Goal: Task Accomplishment & Management: Use online tool/utility

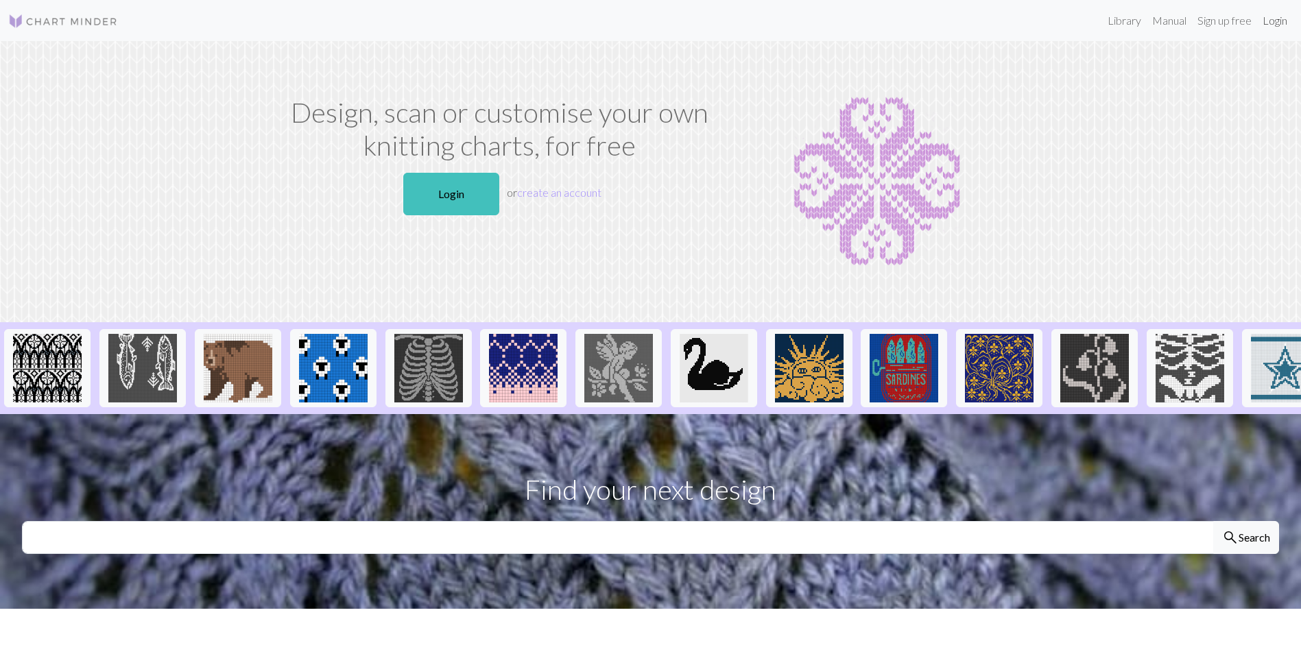
click at [1276, 23] on link "Login" at bounding box center [1275, 20] width 36 height 27
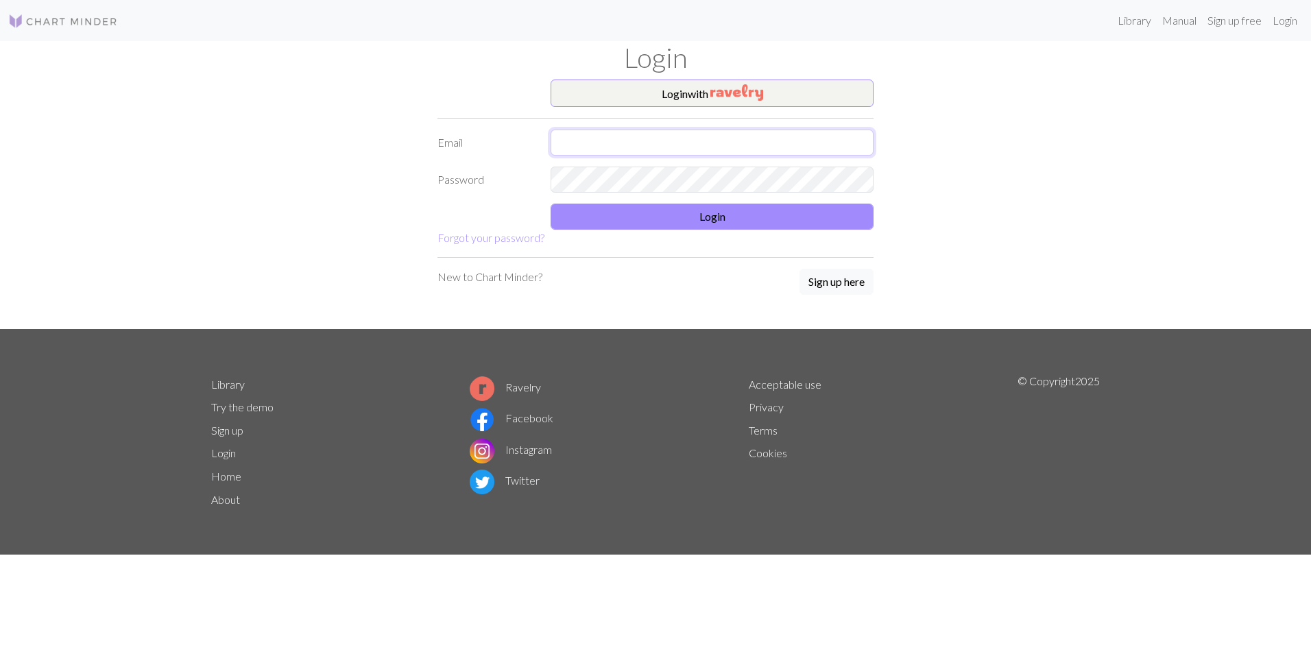
type input "[PERSON_NAME][EMAIL_ADDRESS][PERSON_NAME][DOMAIN_NAME]"
click at [687, 226] on button "Login" at bounding box center [712, 217] width 323 height 26
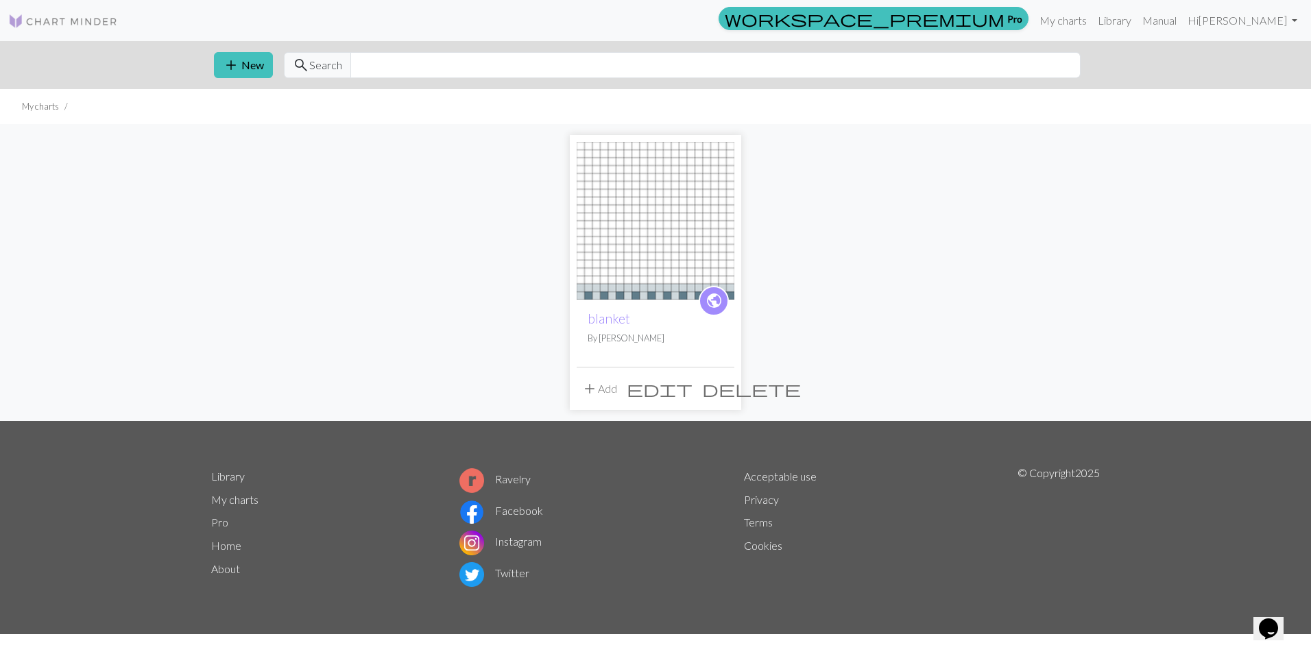
click at [721, 389] on span "delete" at bounding box center [751, 388] width 99 height 19
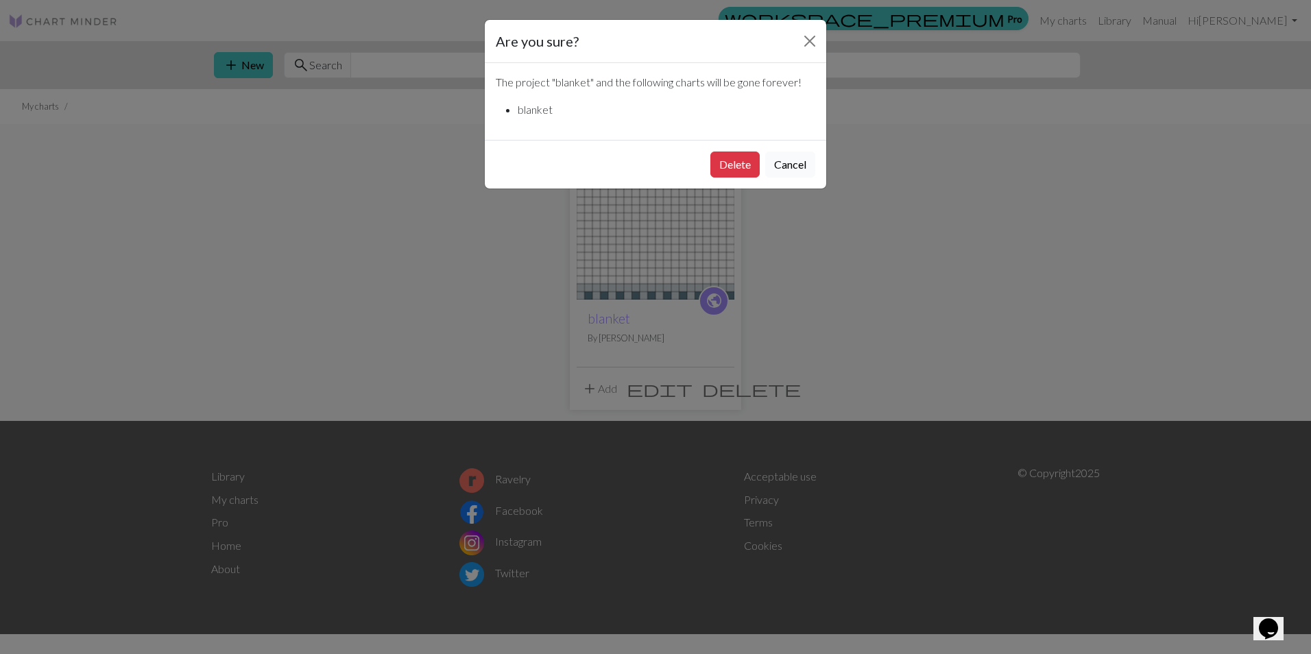
click at [783, 165] on button "Cancel" at bounding box center [790, 165] width 50 height 26
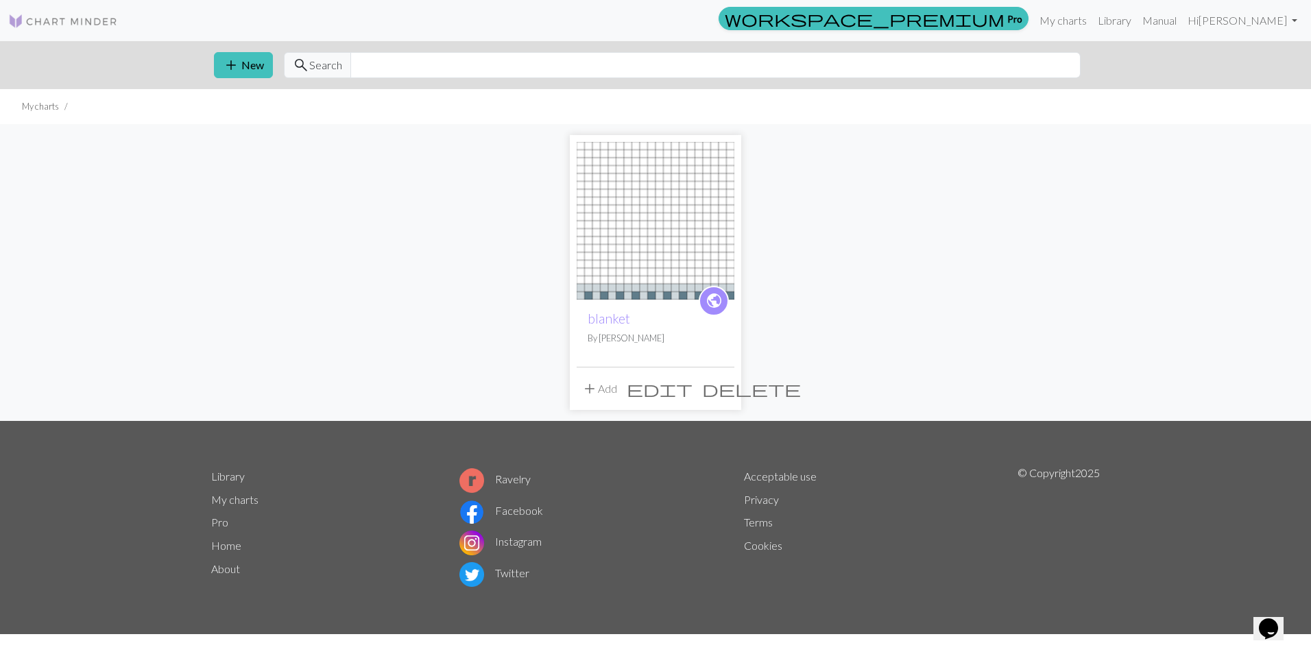
click at [692, 387] on span "edit" at bounding box center [660, 388] width 66 height 19
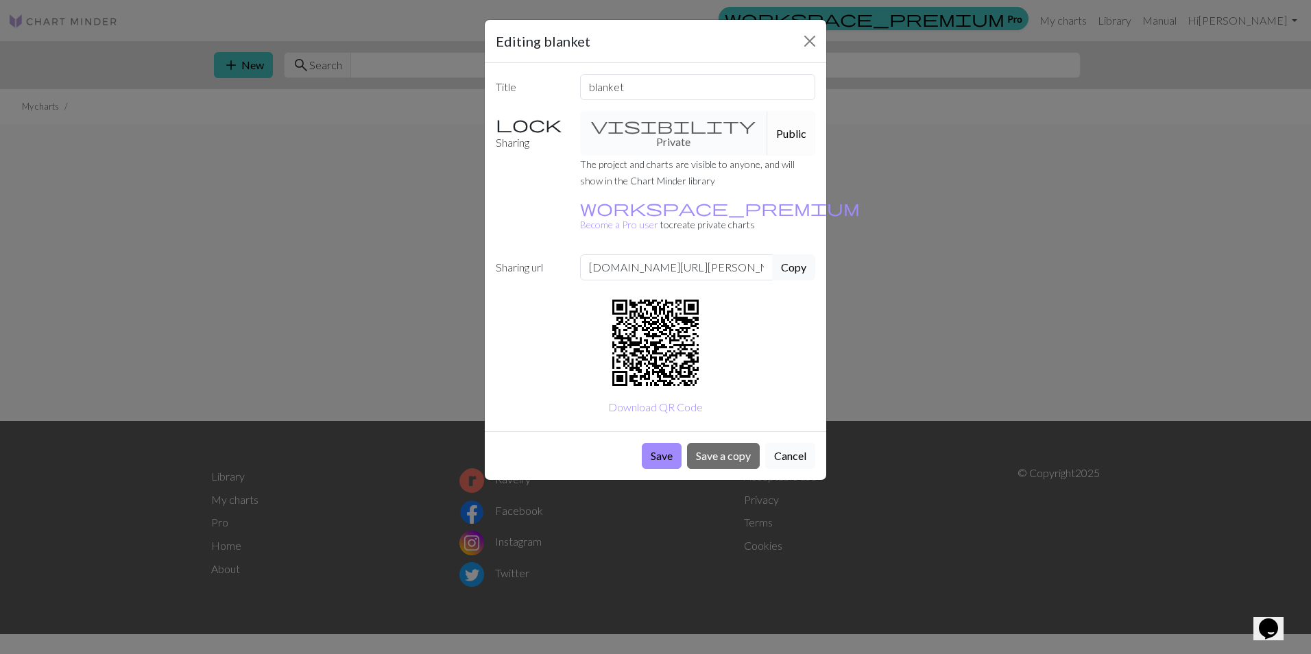
click at [797, 443] on button "Cancel" at bounding box center [790, 456] width 50 height 26
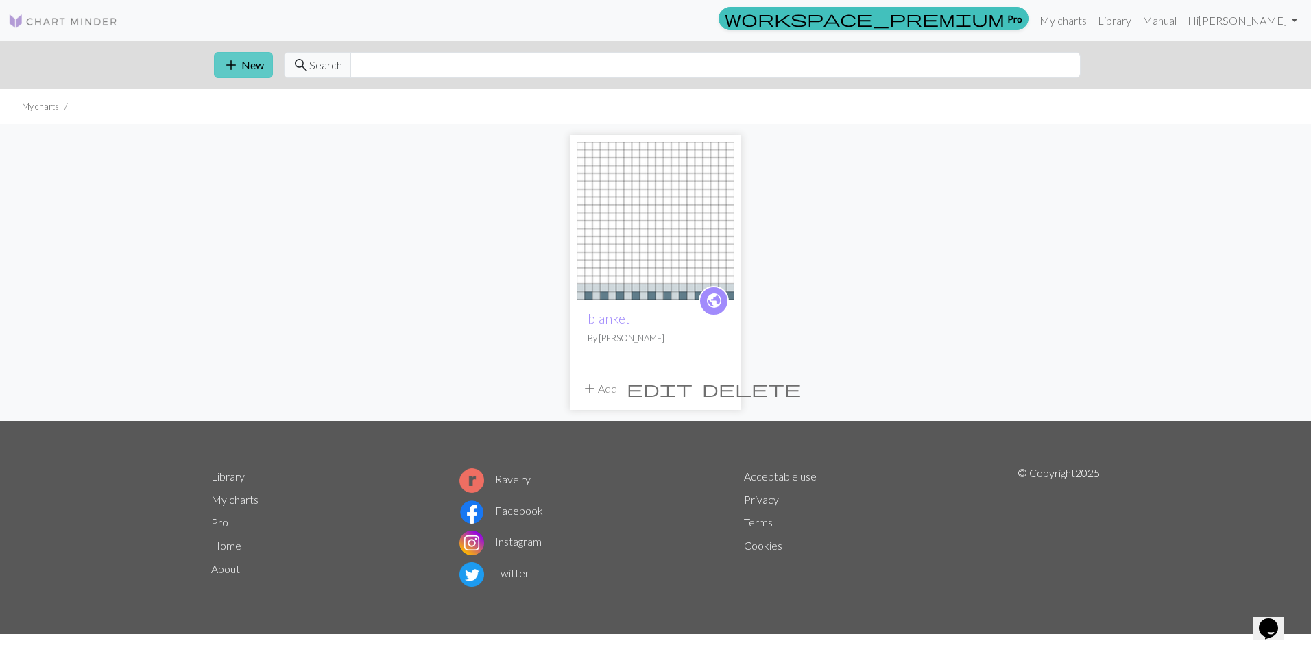
click at [251, 70] on button "add New" at bounding box center [243, 65] width 59 height 26
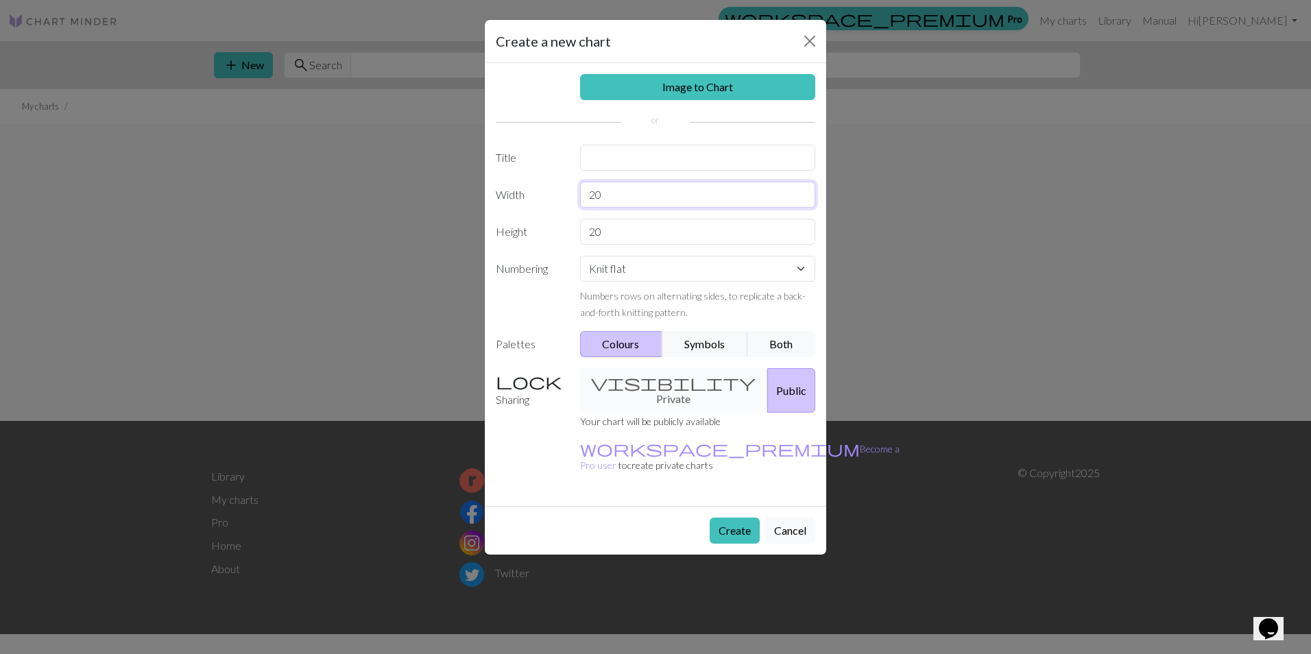
drag, startPoint x: 613, startPoint y: 194, endPoint x: 588, endPoint y: 194, distance: 25.4
click at [588, 194] on input "20" at bounding box center [698, 195] width 236 height 26
drag, startPoint x: 620, startPoint y: 237, endPoint x: 566, endPoint y: 235, distance: 54.2
click at [566, 235] on div "Height 20" at bounding box center [656, 232] width 336 height 26
type input "55"
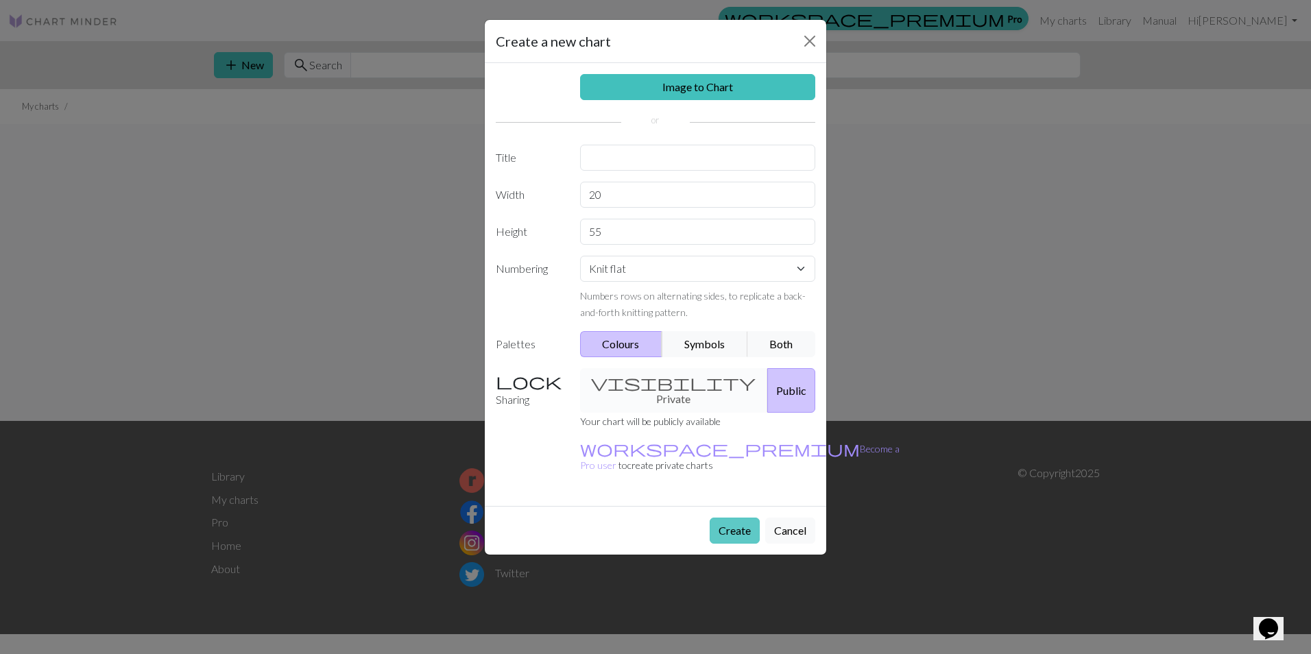
click at [726, 518] on button "Create" at bounding box center [735, 531] width 50 height 26
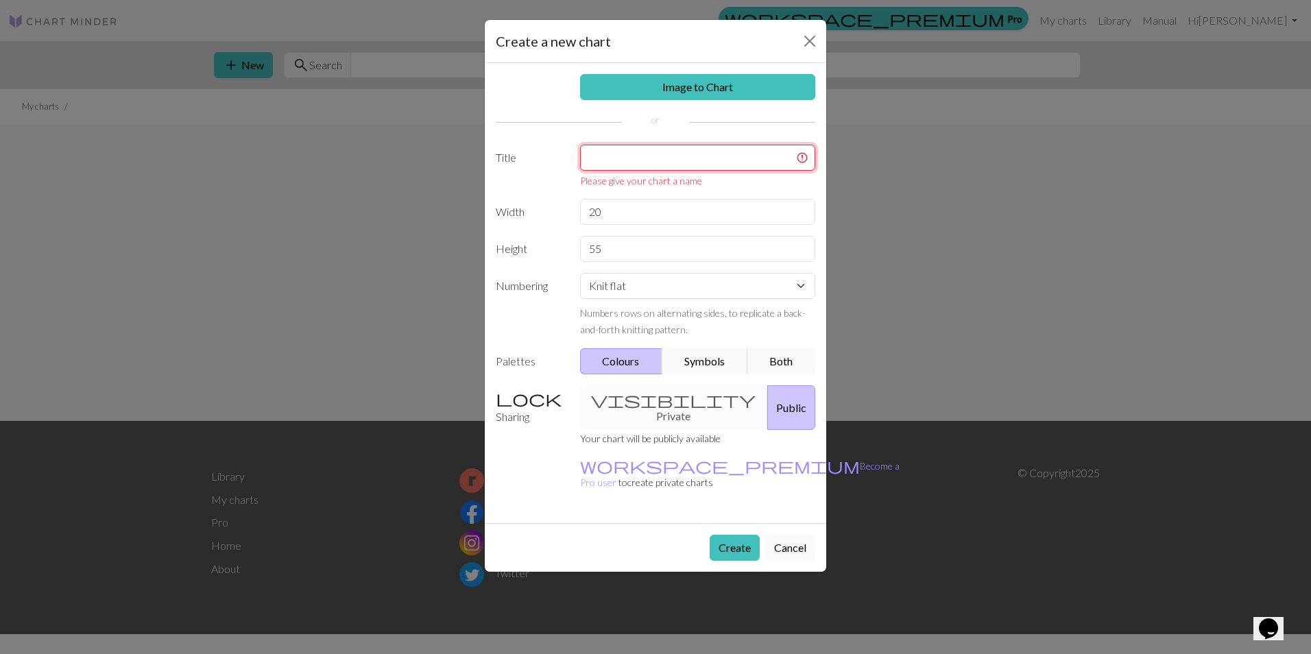
click at [639, 153] on input "text" at bounding box center [698, 158] width 236 height 26
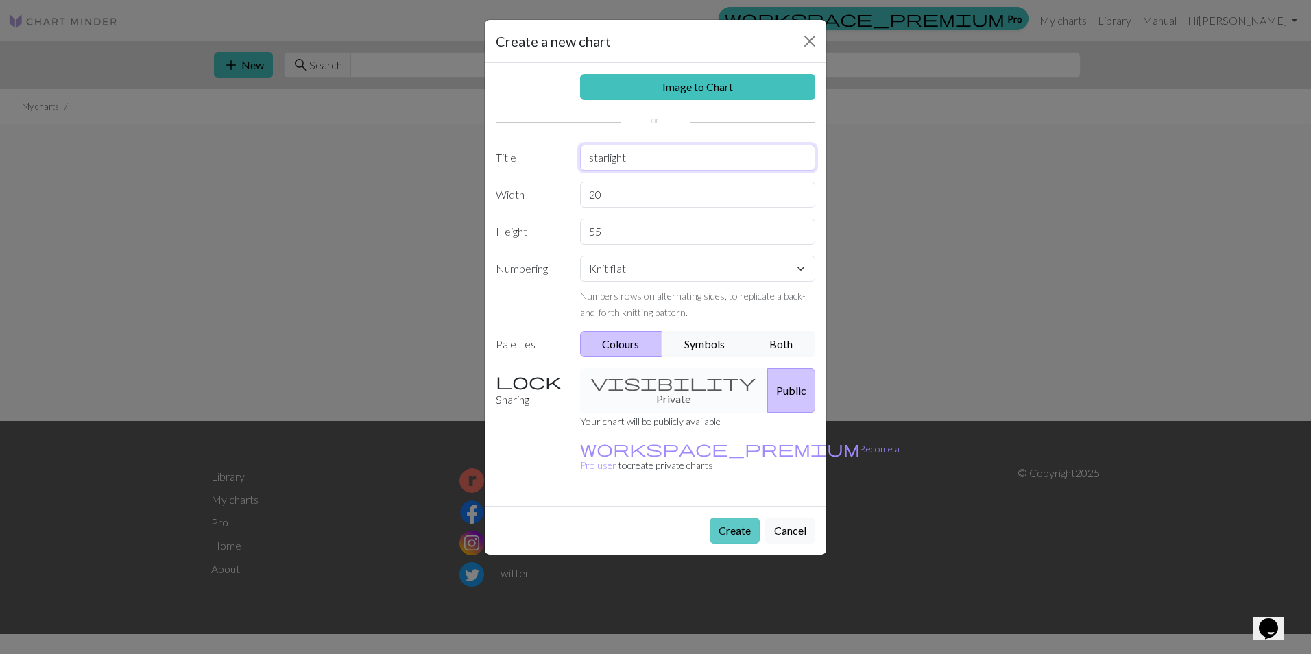
type input "starlight"
click at [739, 518] on button "Create" at bounding box center [735, 531] width 50 height 26
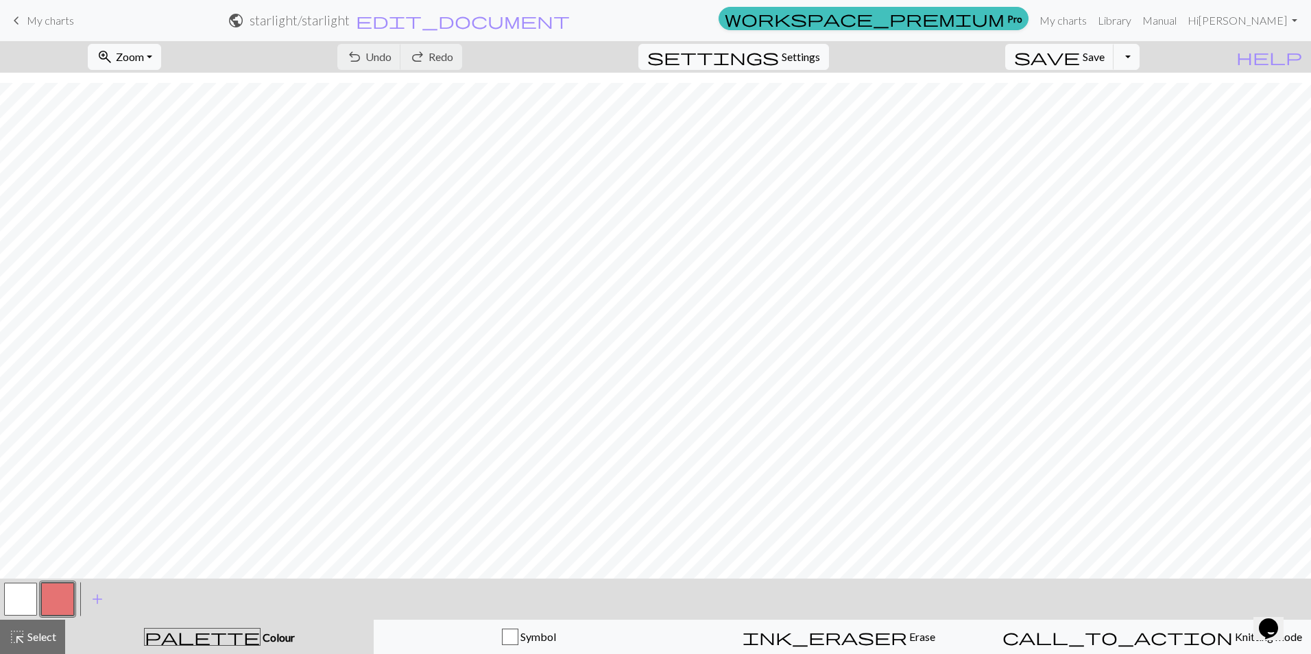
scroll to position [320, 0]
click at [95, 596] on span "add" at bounding box center [97, 599] width 16 height 19
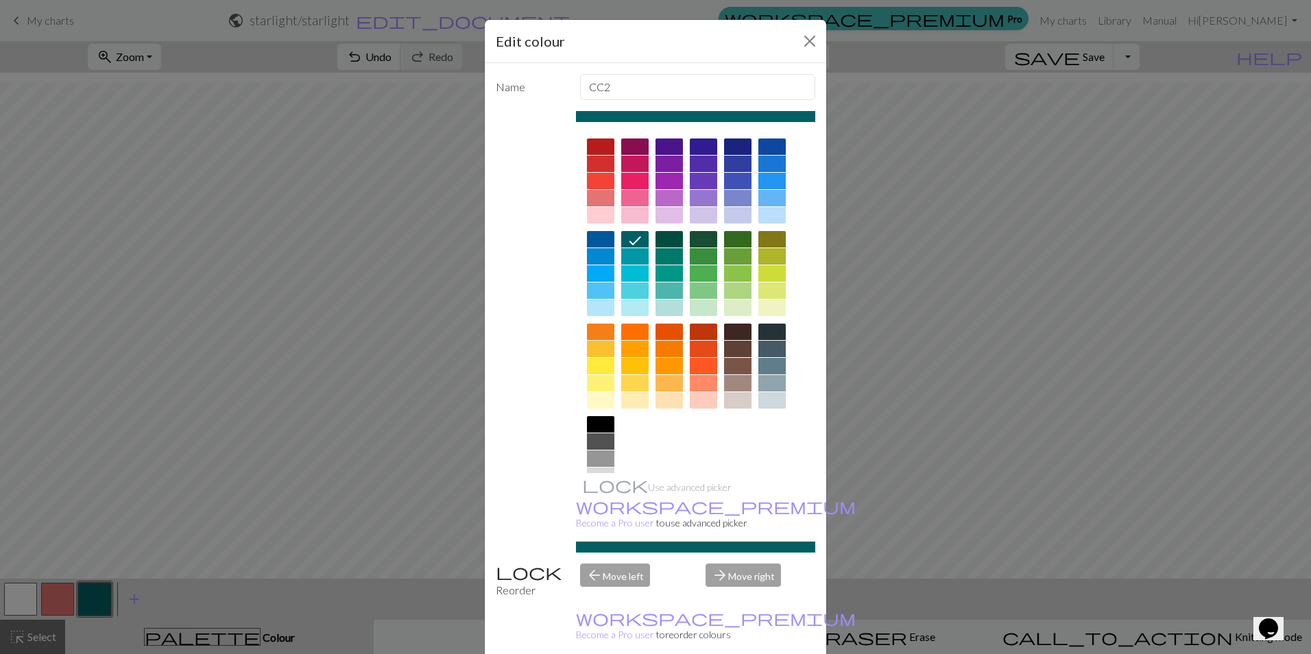
click at [630, 256] on div at bounding box center [634, 256] width 27 height 16
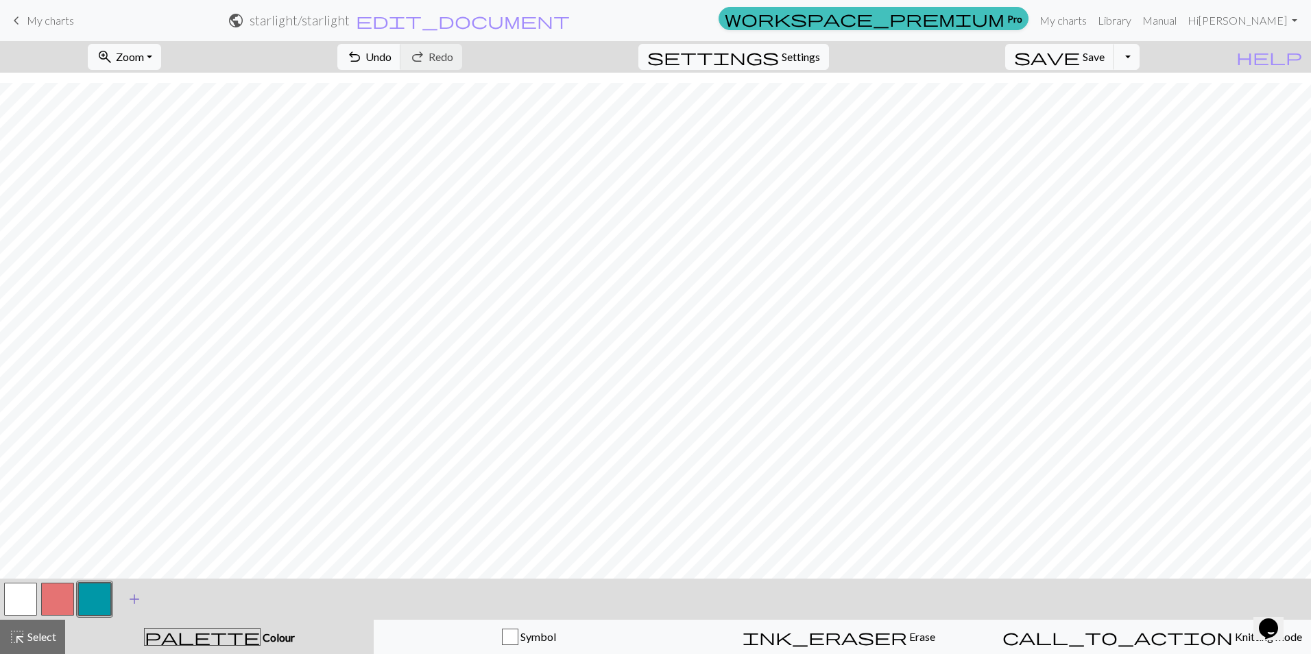
click at [133, 597] on span "add" at bounding box center [134, 599] width 16 height 19
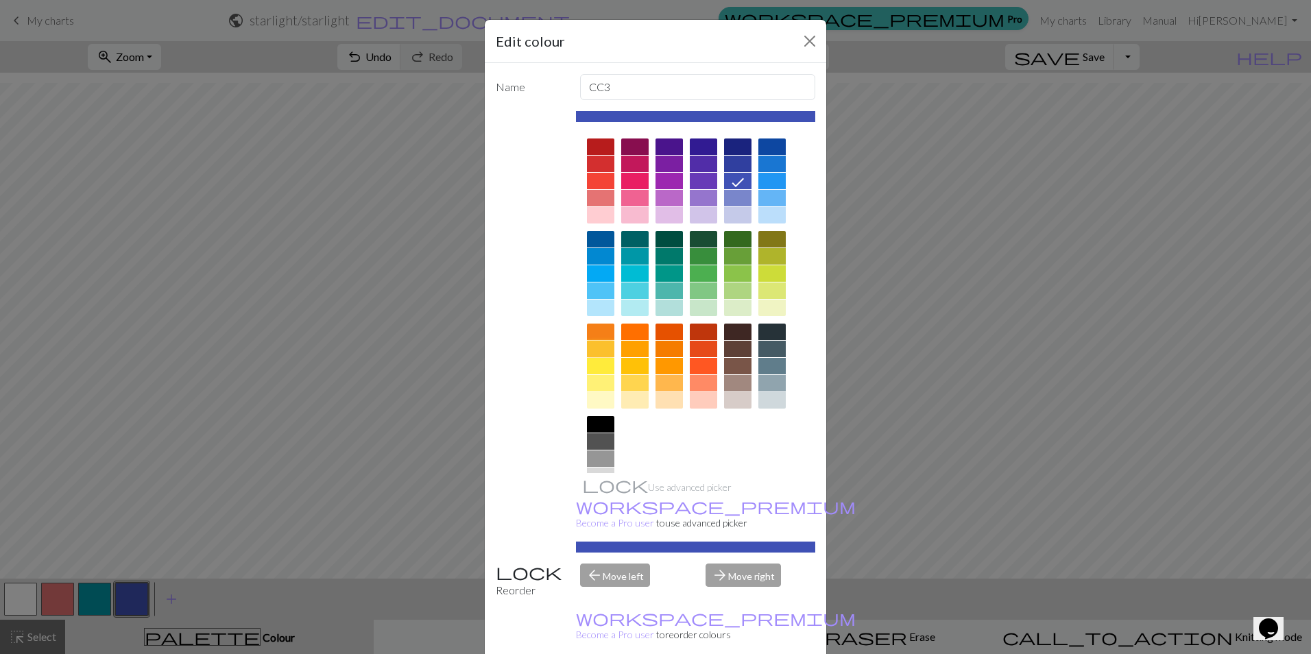
click at [599, 348] on div at bounding box center [600, 349] width 27 height 16
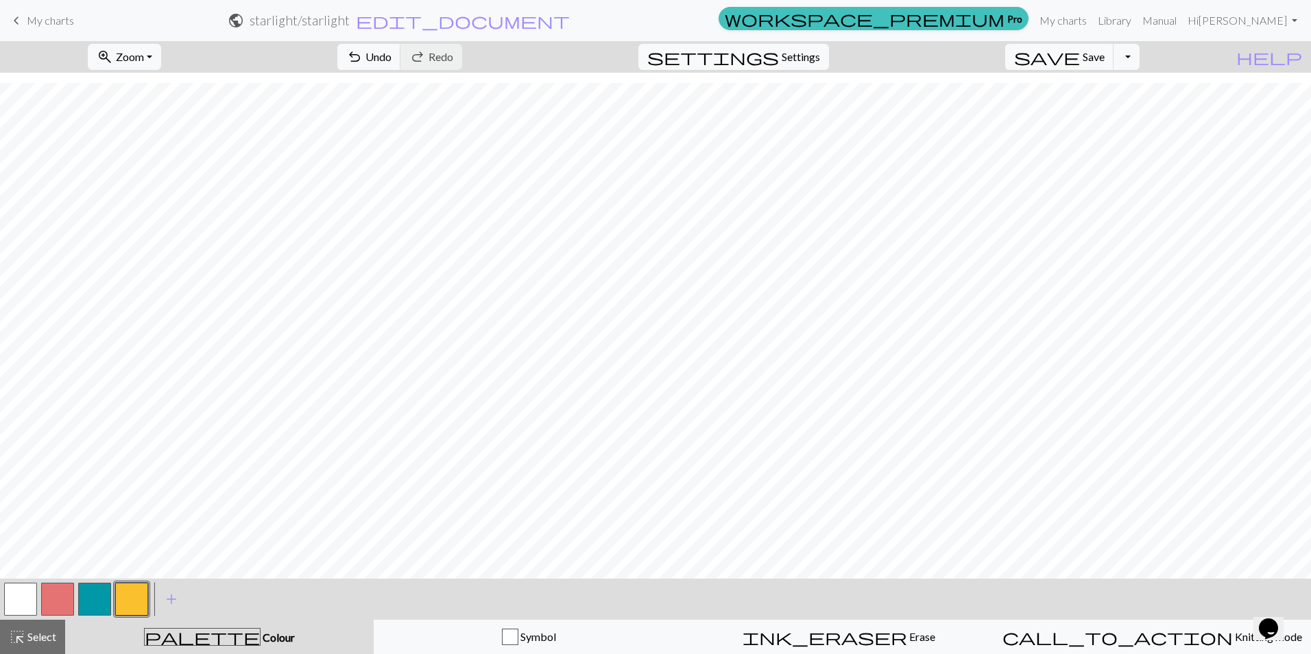
click at [54, 595] on button "button" at bounding box center [57, 599] width 33 height 33
drag, startPoint x: 55, startPoint y: 595, endPoint x: 311, endPoint y: 611, distance: 257.0
click at [312, 611] on div "< > add Add a colour" at bounding box center [655, 599] width 1311 height 41
click at [36, 585] on button "button" at bounding box center [20, 599] width 33 height 33
click at [52, 587] on button "button" at bounding box center [57, 599] width 33 height 33
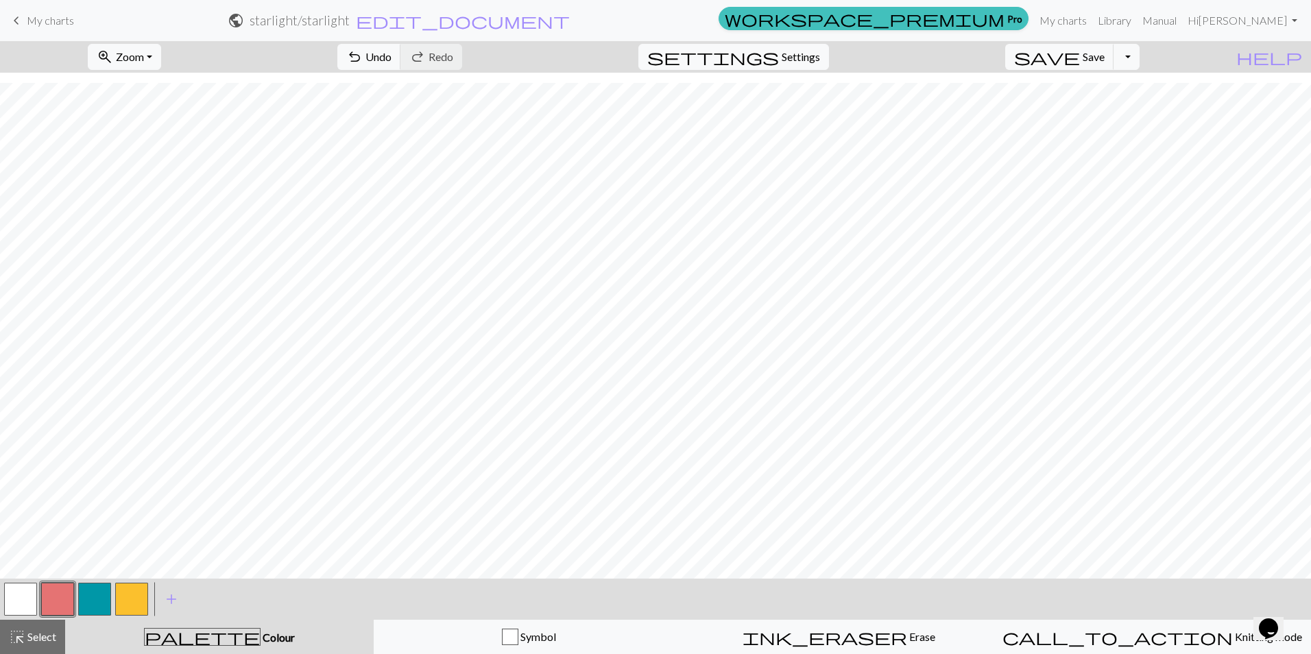
click at [60, 594] on button "button" at bounding box center [57, 599] width 33 height 33
click at [61, 594] on div "Edit colour Name CC1 Use advanced picker workspace_premium Become a Pro user to…" at bounding box center [655, 327] width 1311 height 654
drag, startPoint x: 61, startPoint y: 594, endPoint x: 25, endPoint y: 594, distance: 36.3
click at [25, 594] on div at bounding box center [76, 599] width 148 height 37
click at [45, 630] on div "highlight_alt Select Select" at bounding box center [32, 637] width 47 height 16
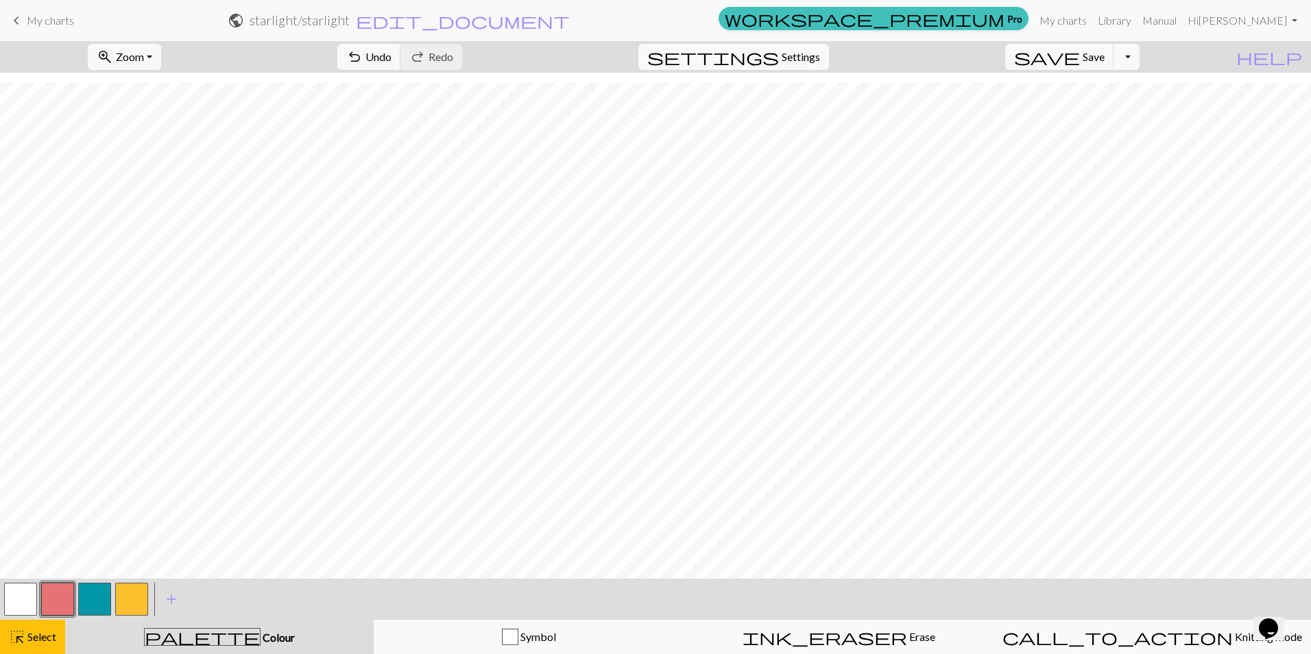
click at [61, 600] on button "button" at bounding box center [57, 599] width 33 height 33
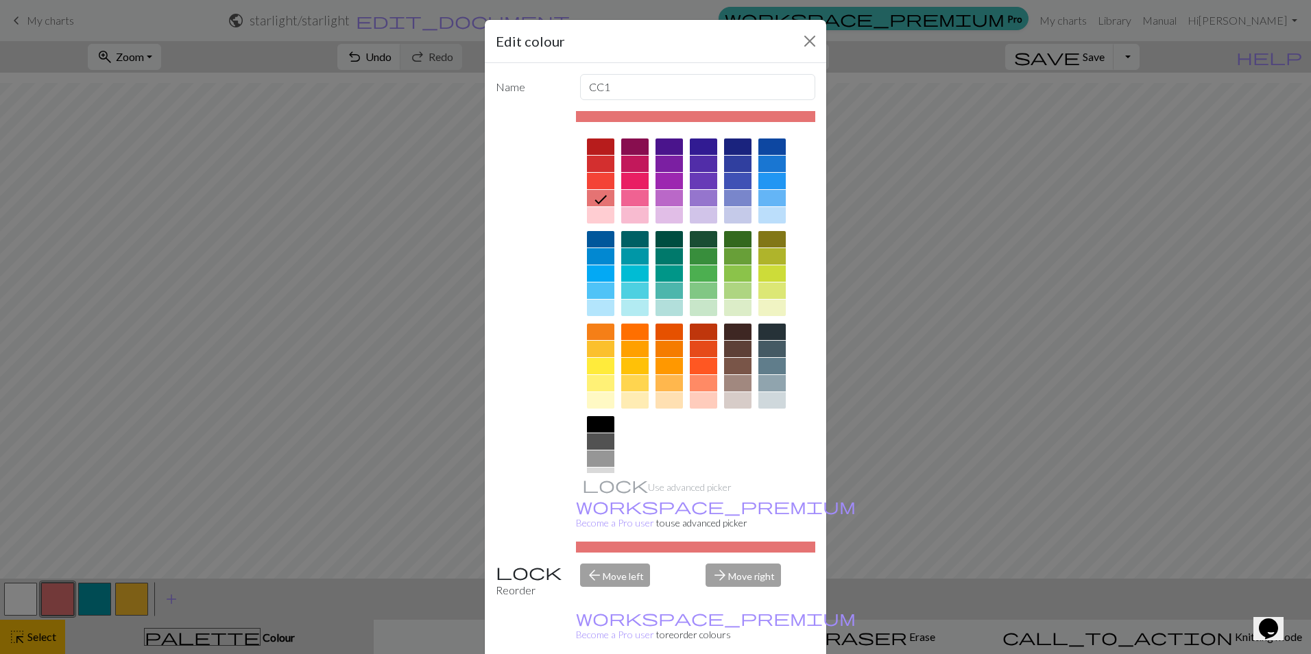
click at [599, 437] on div at bounding box center [600, 441] width 27 height 16
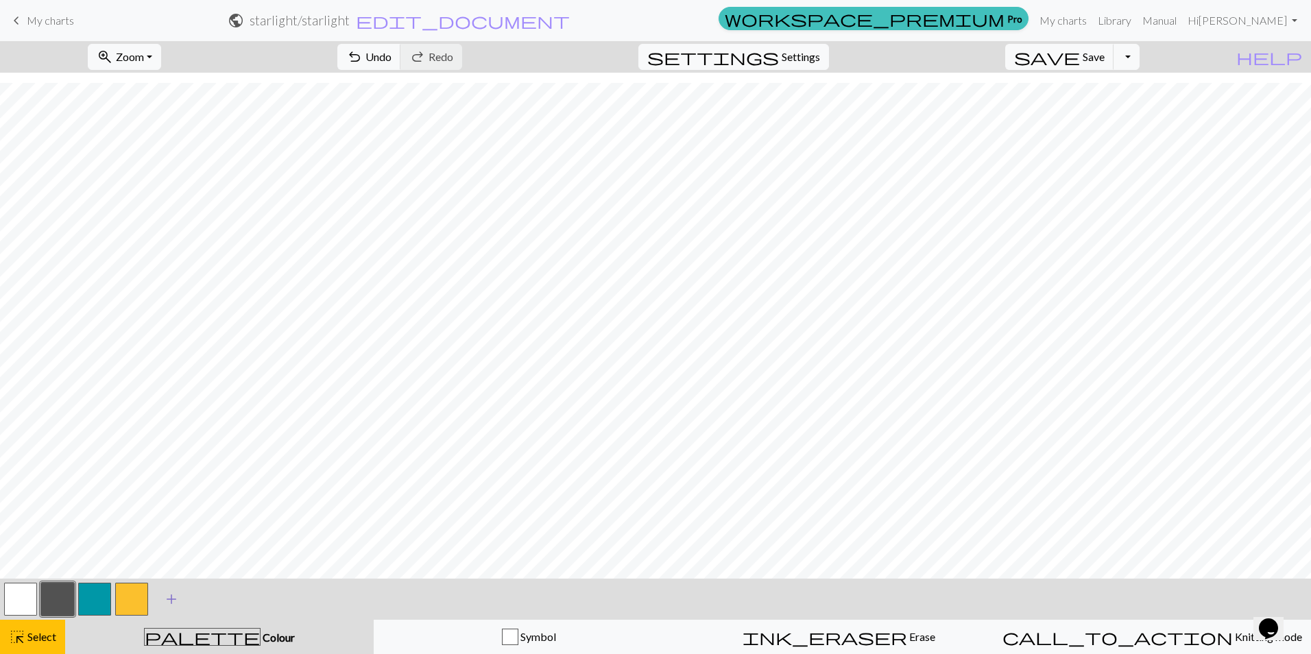
click at [176, 598] on span "add" at bounding box center [171, 599] width 16 height 19
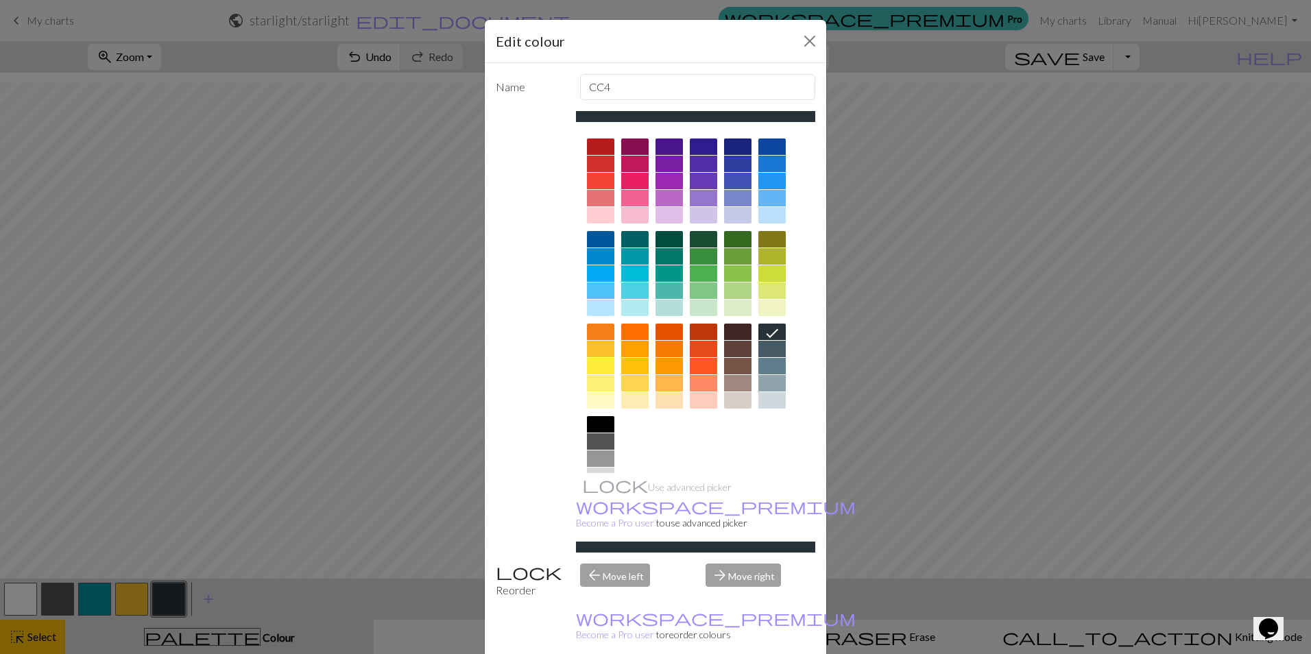
click at [86, 606] on div "Edit colour Name CC4 Use advanced picker workspace_premium Become a Pro user to…" at bounding box center [655, 327] width 1311 height 654
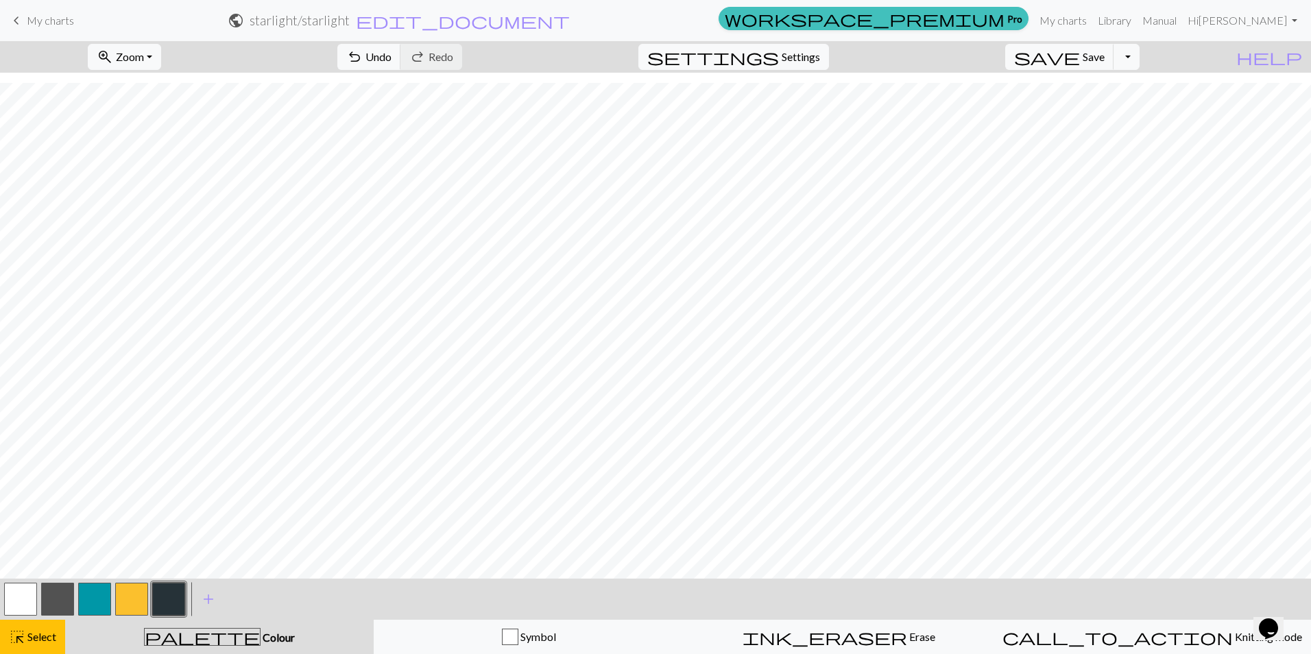
click at [100, 601] on button "button" at bounding box center [94, 599] width 33 height 33
click at [211, 603] on span "add" at bounding box center [208, 599] width 16 height 19
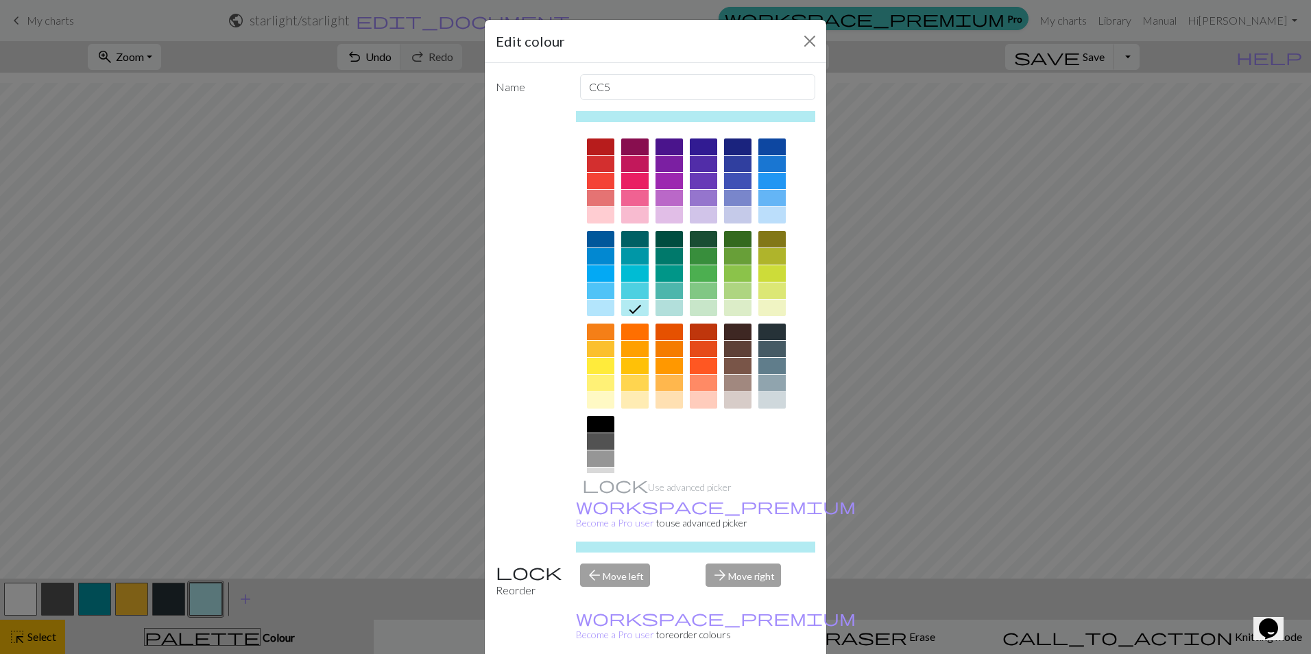
click at [623, 290] on div at bounding box center [634, 291] width 27 height 16
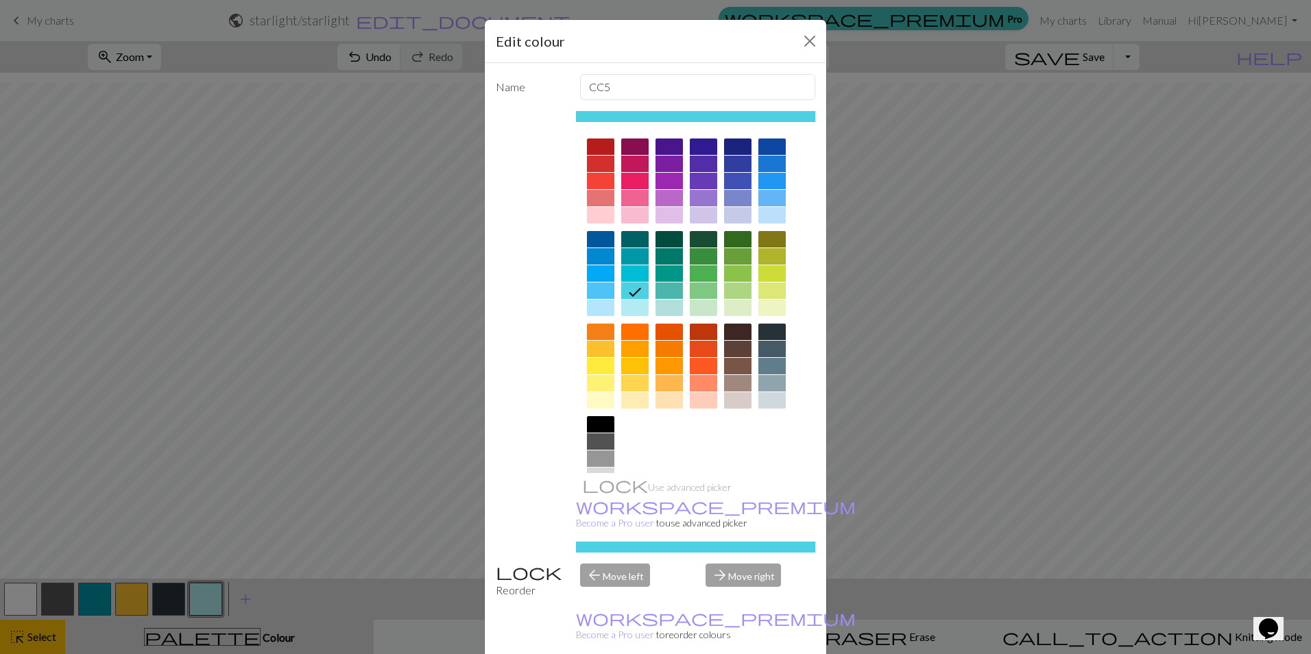
click at [625, 304] on div at bounding box center [634, 308] width 27 height 16
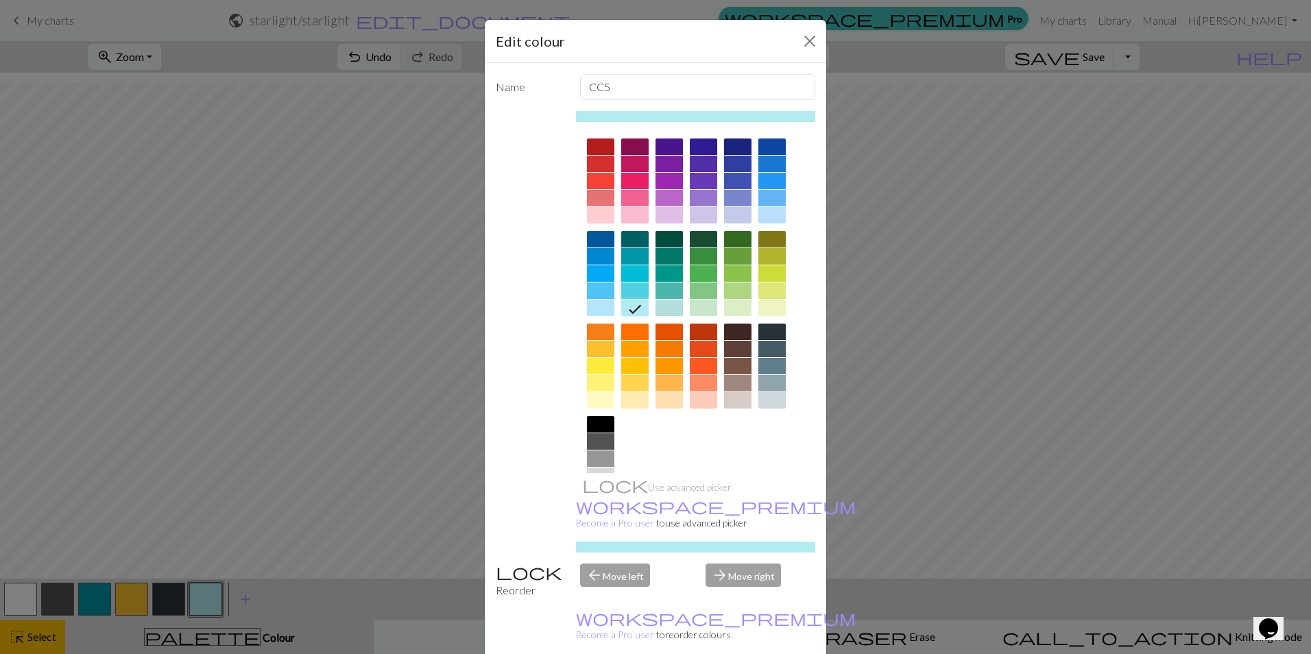
click at [629, 289] on div at bounding box center [634, 291] width 27 height 16
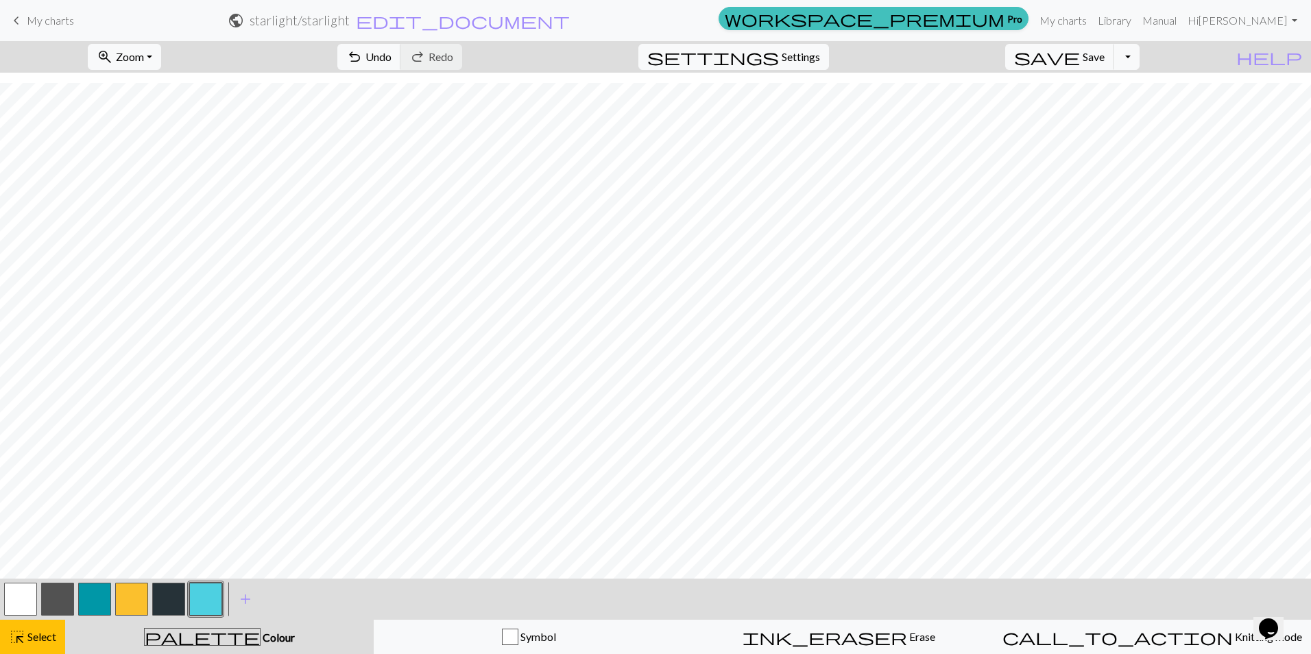
click at [175, 597] on button "button" at bounding box center [168, 599] width 33 height 33
click at [171, 602] on button "button" at bounding box center [168, 599] width 33 height 33
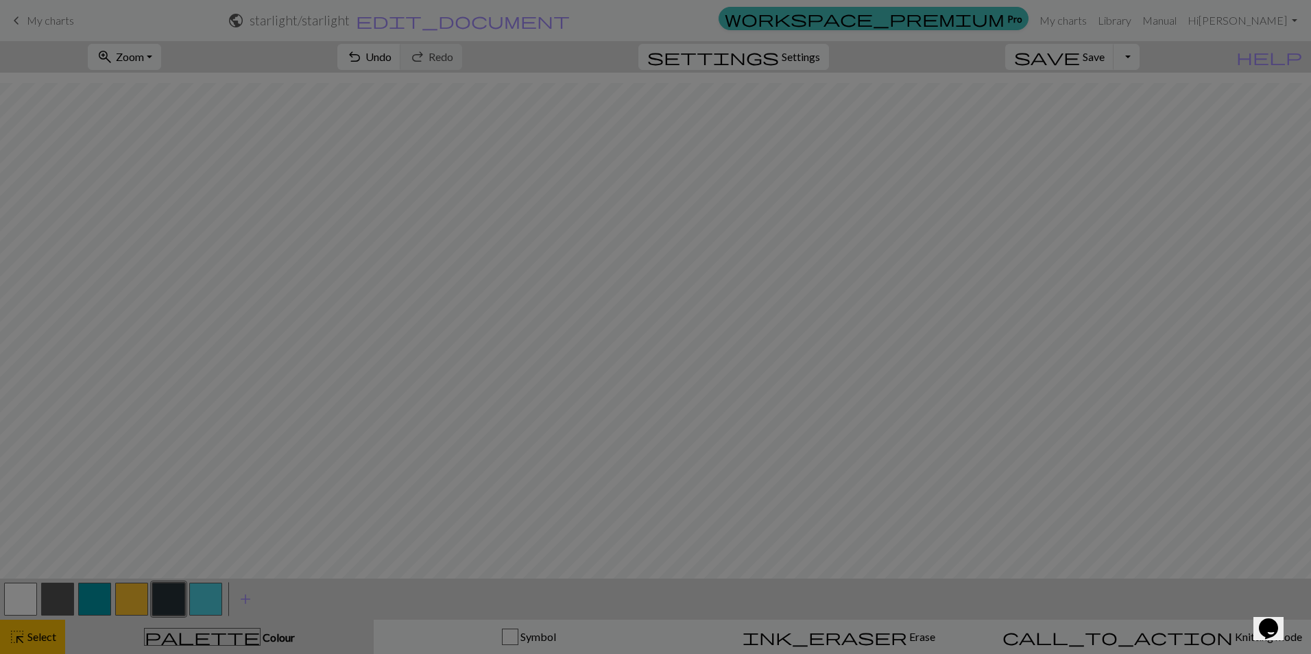
click at [171, 602] on div "Edit colour Name CC4 Use advanced picker workspace_premium Become a Pro user to…" at bounding box center [655, 327] width 1311 height 654
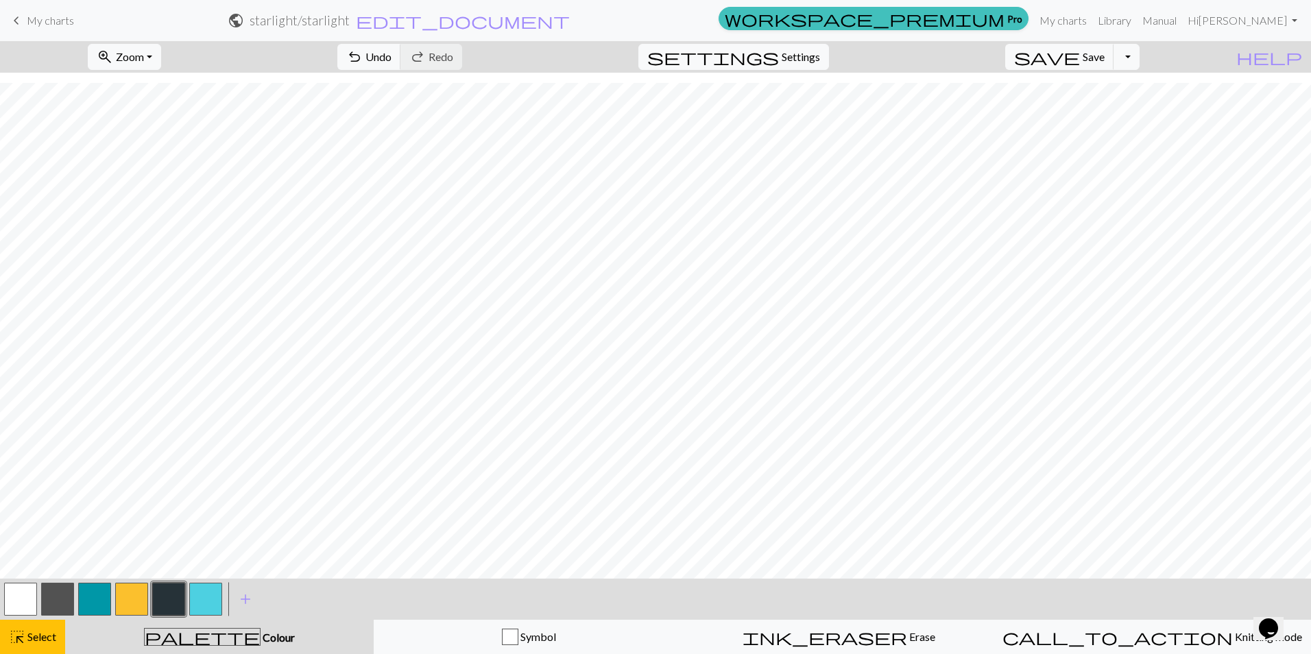
click at [200, 643] on span "palette" at bounding box center [202, 636] width 115 height 19
drag, startPoint x: 236, startPoint y: 637, endPoint x: 200, endPoint y: 633, distance: 35.9
click at [261, 637] on span "Colour" at bounding box center [278, 637] width 34 height 13
click at [36, 640] on span "Select" at bounding box center [40, 636] width 31 height 13
click at [169, 597] on button "button" at bounding box center [168, 599] width 33 height 33
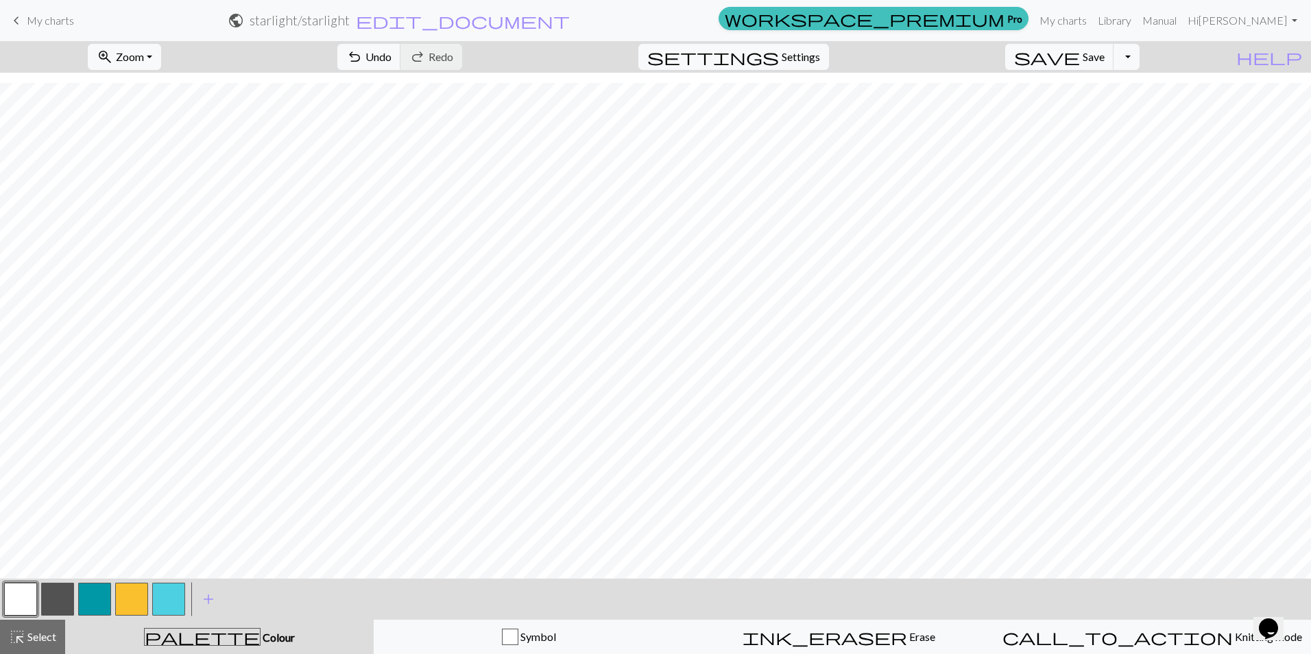
click at [92, 594] on button "button" at bounding box center [94, 599] width 33 height 33
click at [204, 599] on span "add" at bounding box center [208, 599] width 16 height 19
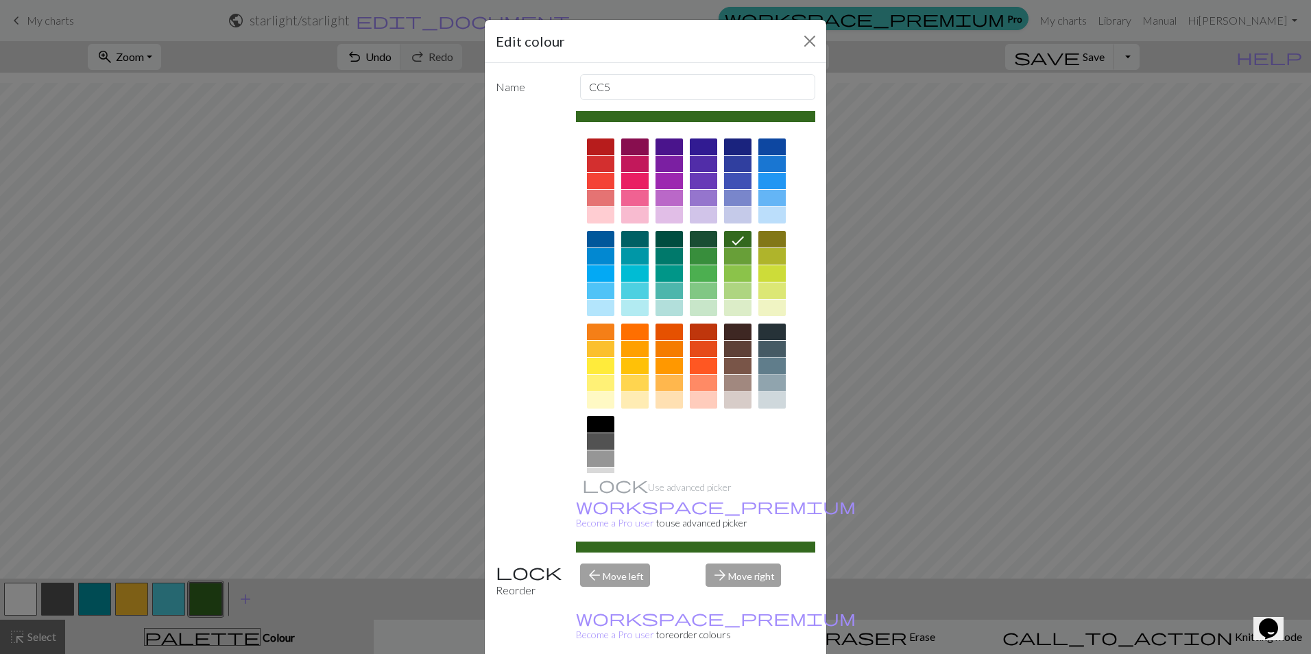
click at [771, 361] on div at bounding box center [771, 366] width 27 height 16
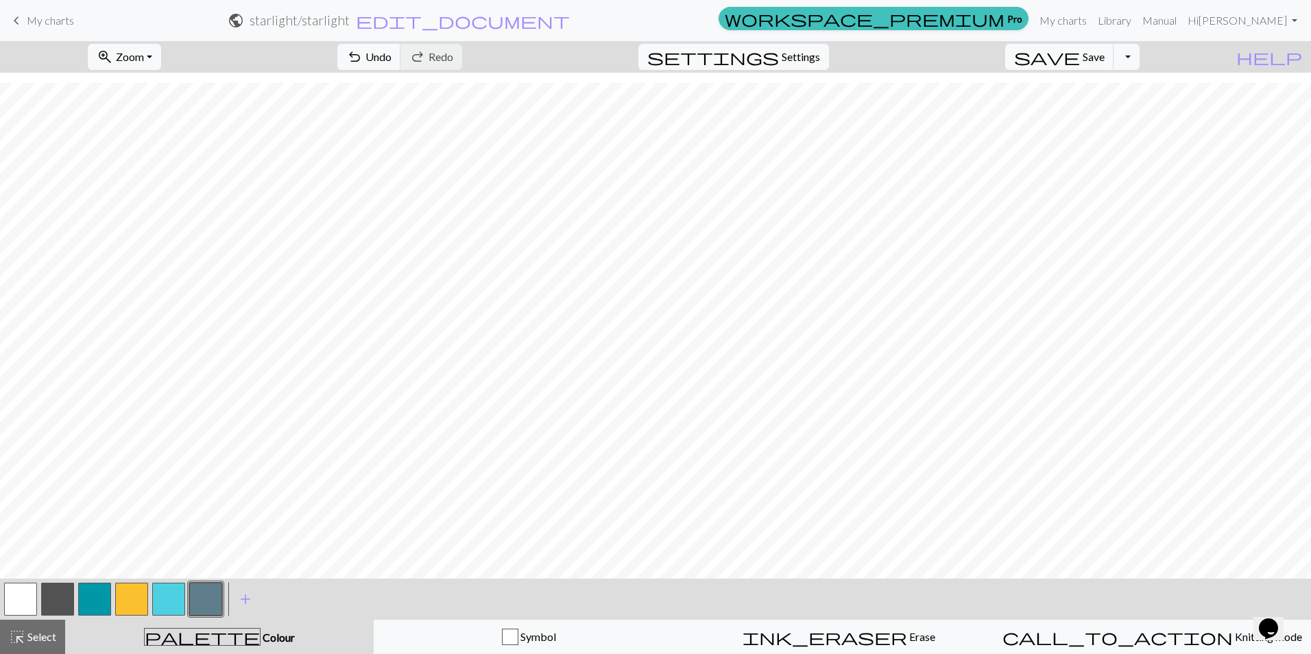
click at [202, 603] on button "button" at bounding box center [205, 599] width 33 height 33
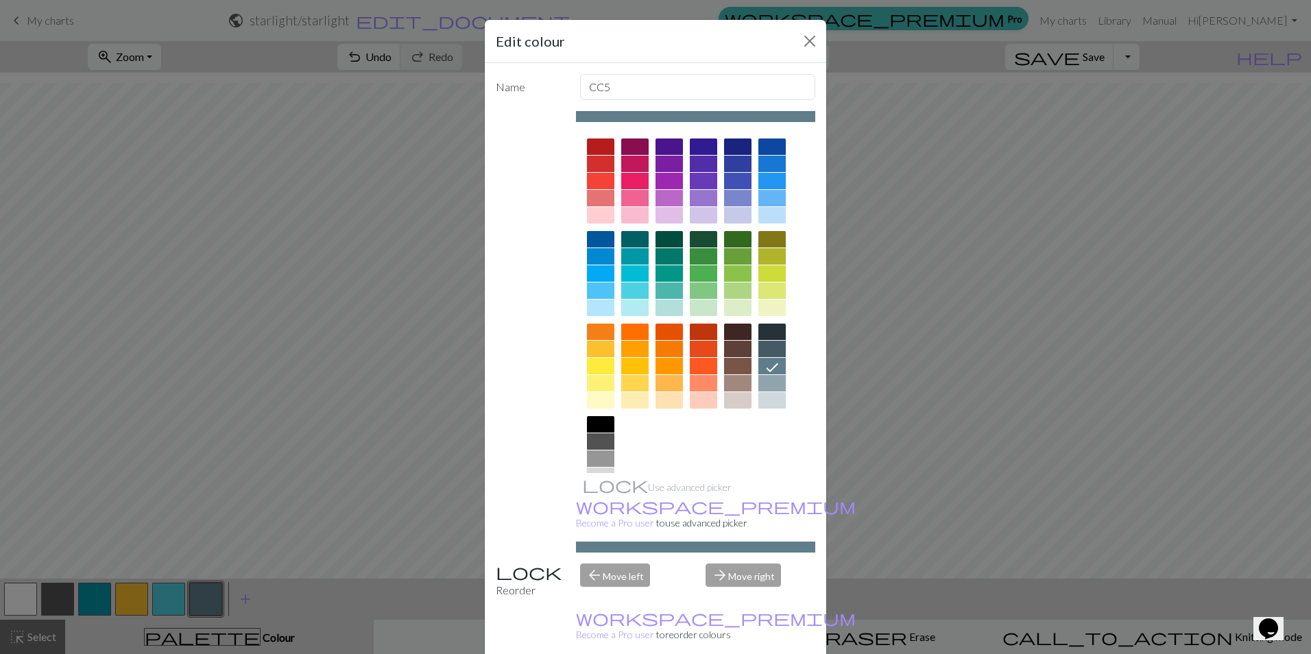
click at [298, 605] on div "Edit colour Name CC5 Use advanced picker workspace_premium Become a Pro user to…" at bounding box center [655, 327] width 1311 height 654
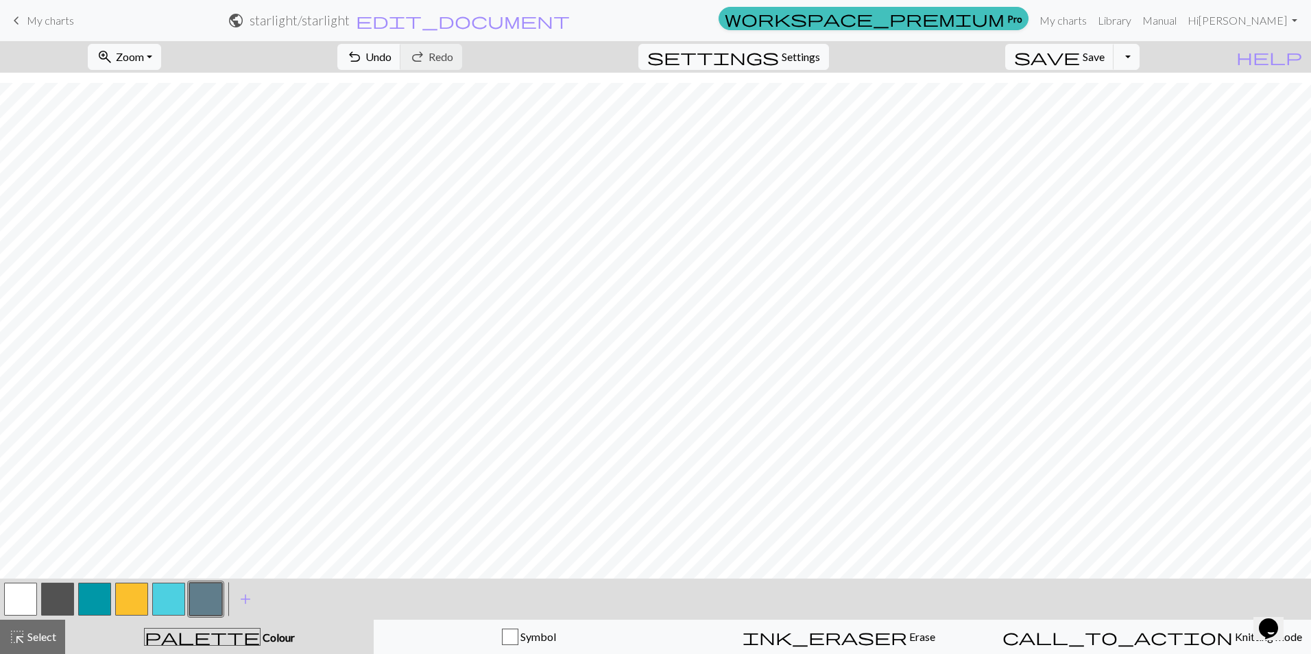
click at [59, 599] on button "button" at bounding box center [57, 599] width 33 height 33
click at [58, 592] on button "button" at bounding box center [57, 599] width 33 height 33
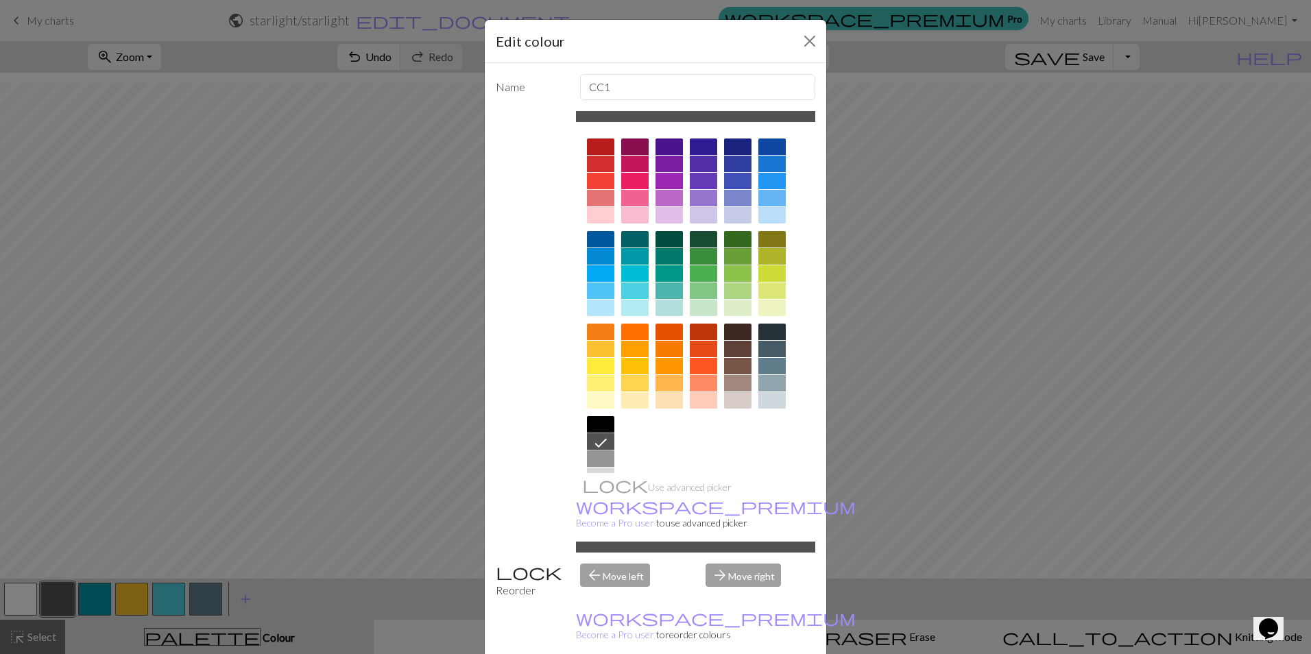
click at [592, 438] on icon at bounding box center [600, 443] width 16 height 16
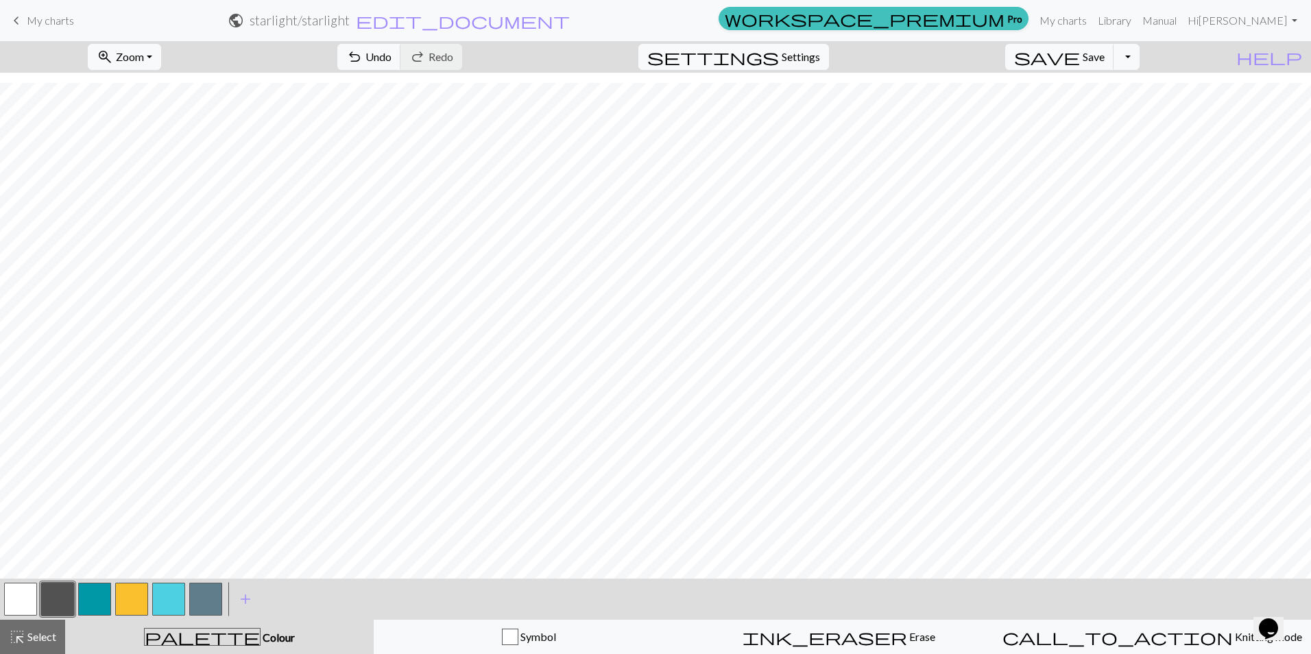
click at [19, 595] on button "button" at bounding box center [20, 599] width 33 height 33
click at [17, 597] on button "button" at bounding box center [20, 599] width 33 height 33
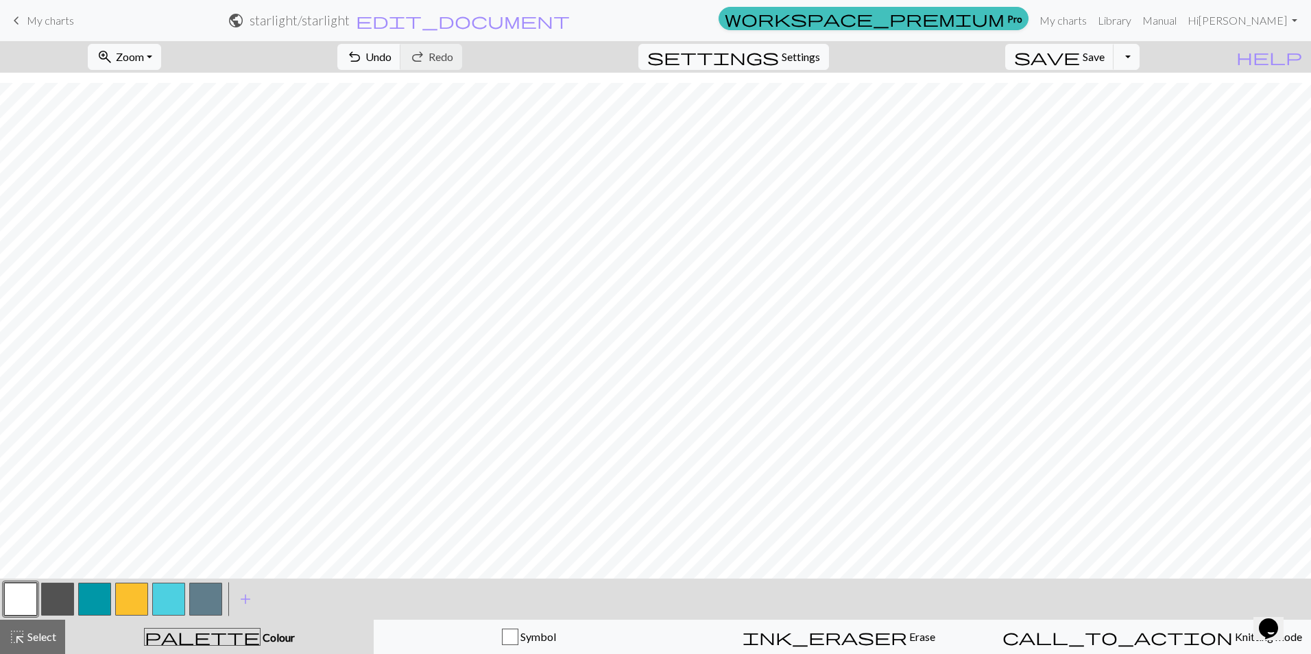
click at [195, 599] on button "button" at bounding box center [205, 599] width 33 height 33
click at [14, 603] on button "button" at bounding box center [20, 599] width 33 height 33
click at [242, 594] on span "add" at bounding box center [245, 599] width 16 height 19
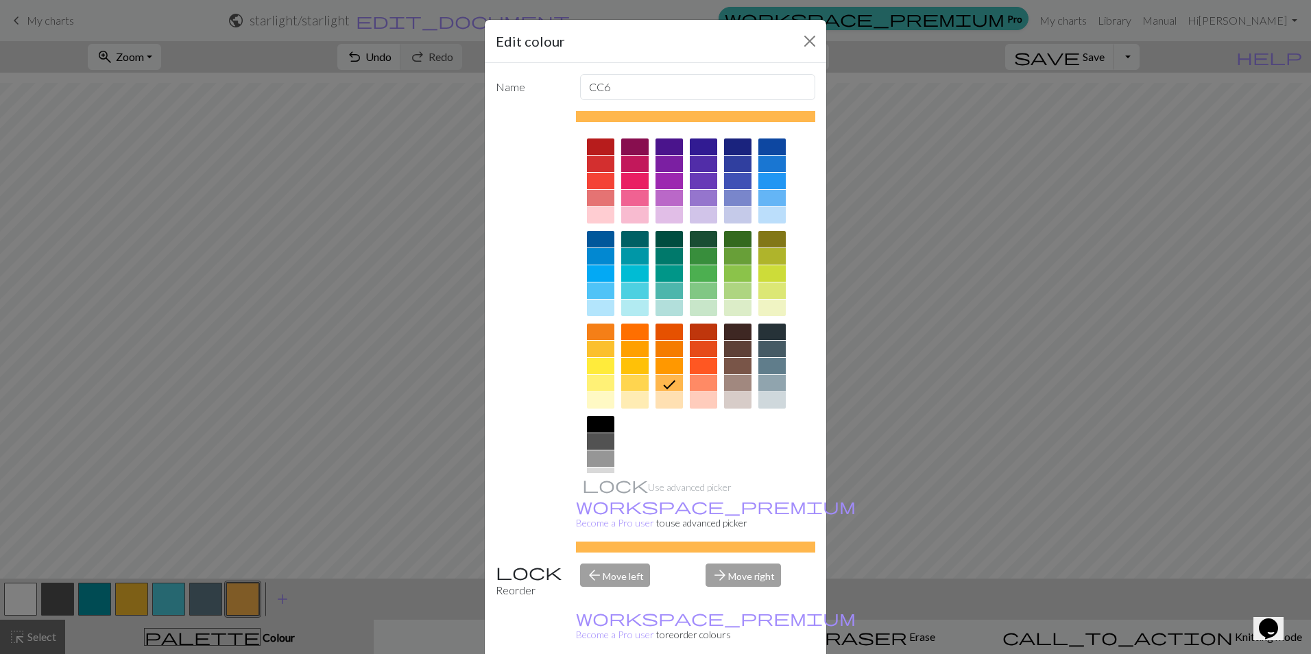
click at [776, 398] on div at bounding box center [771, 400] width 27 height 16
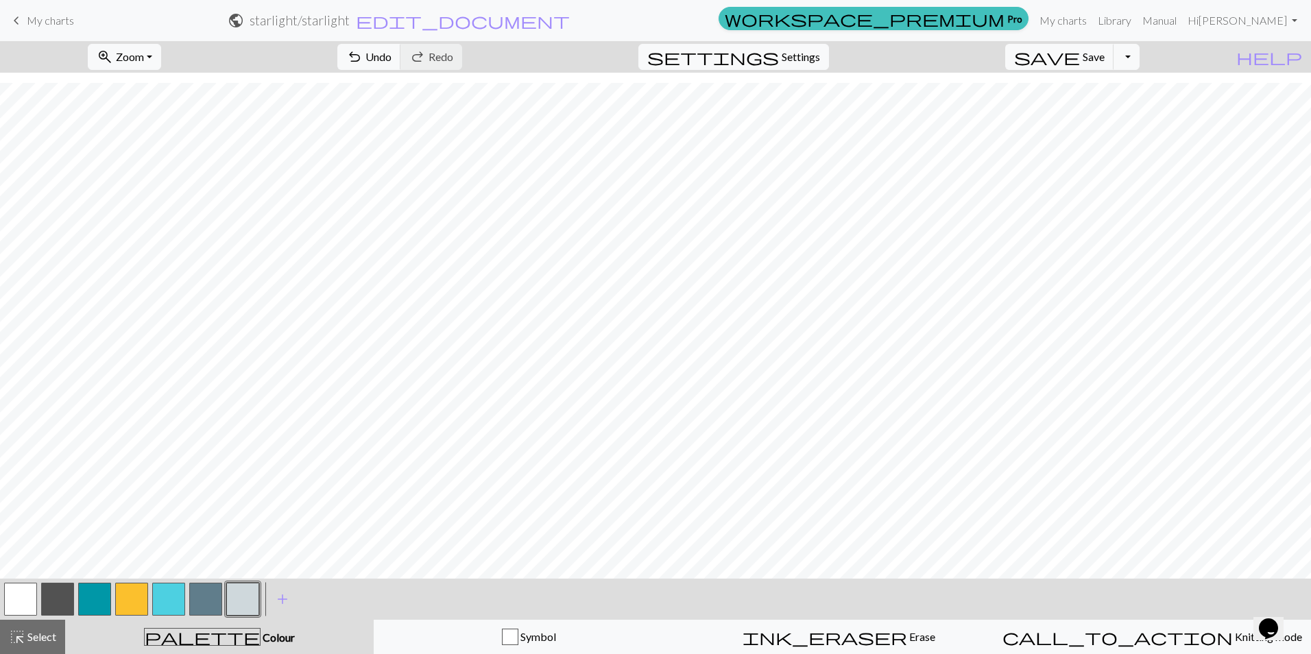
click at [241, 601] on button "button" at bounding box center [242, 599] width 33 height 33
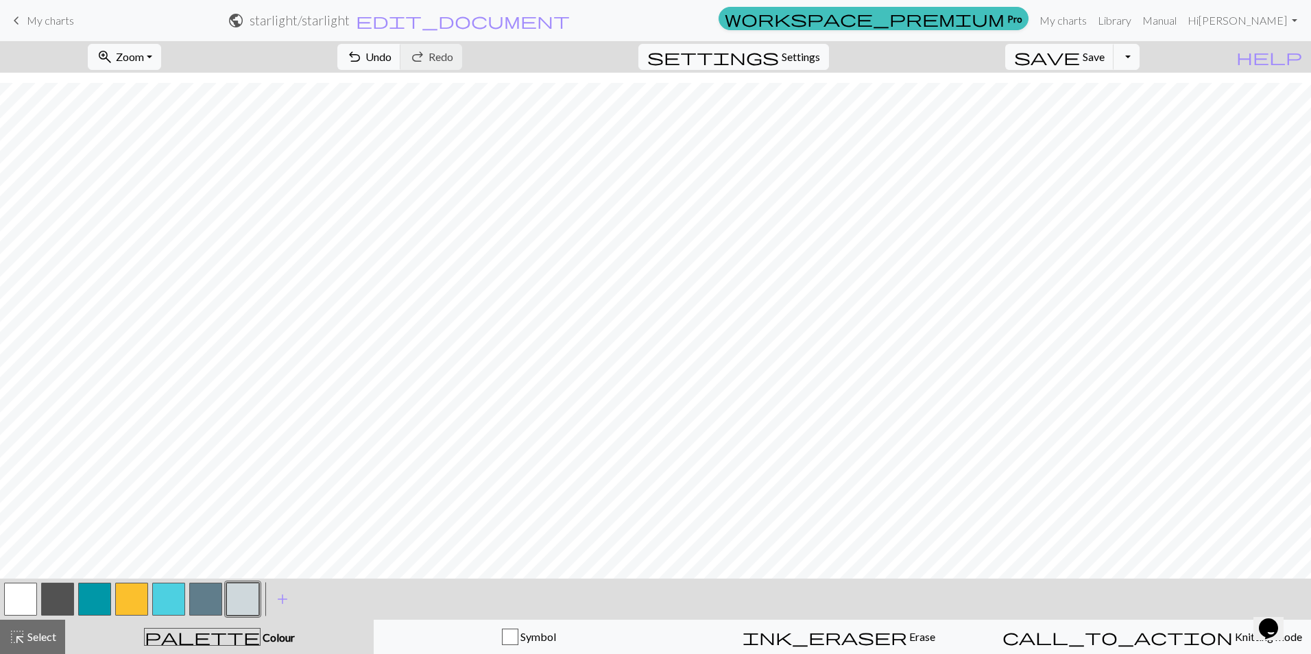
click at [60, 603] on button "button" at bounding box center [57, 599] width 33 height 33
click at [209, 598] on button "button" at bounding box center [205, 599] width 33 height 33
click at [23, 601] on button "button" at bounding box center [20, 599] width 33 height 33
click at [254, 606] on button "button" at bounding box center [242, 599] width 33 height 33
click at [64, 601] on button "button" at bounding box center [57, 599] width 33 height 33
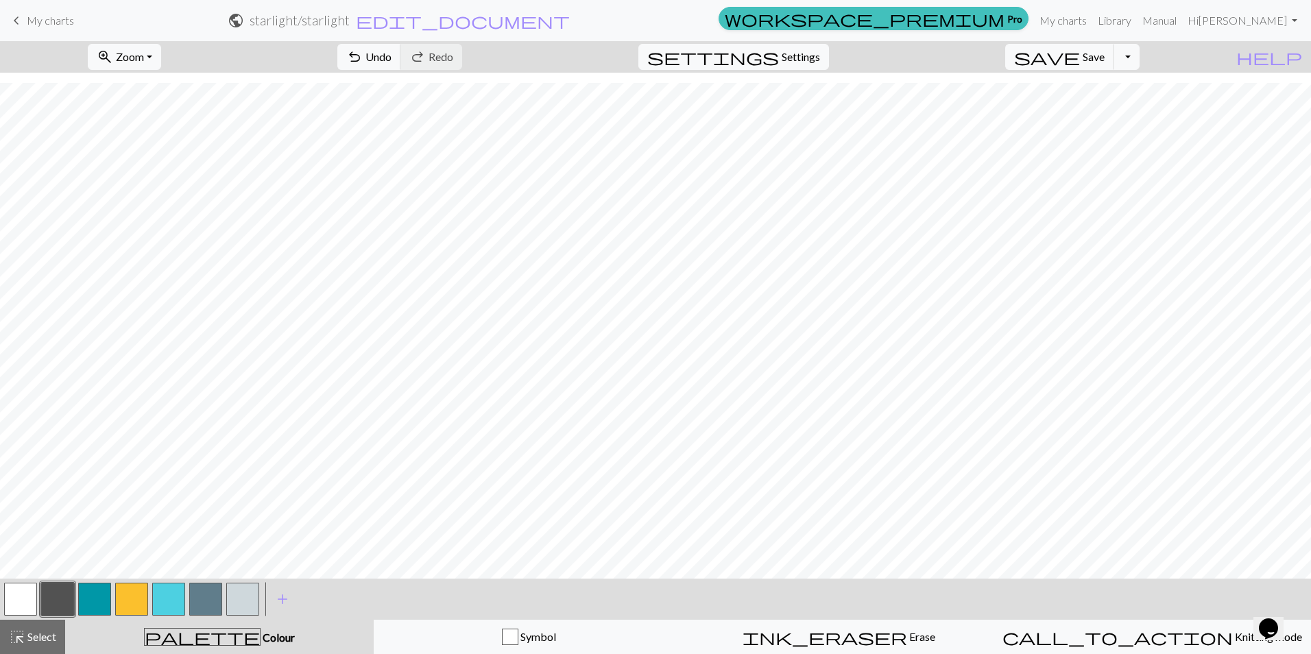
click at [242, 595] on button "button" at bounding box center [242, 599] width 33 height 33
click at [56, 590] on button "button" at bounding box center [57, 599] width 33 height 33
click at [243, 594] on button "button" at bounding box center [242, 599] width 33 height 33
drag, startPoint x: 53, startPoint y: 600, endPoint x: 92, endPoint y: 585, distance: 41.3
click at [57, 600] on button "button" at bounding box center [57, 599] width 33 height 33
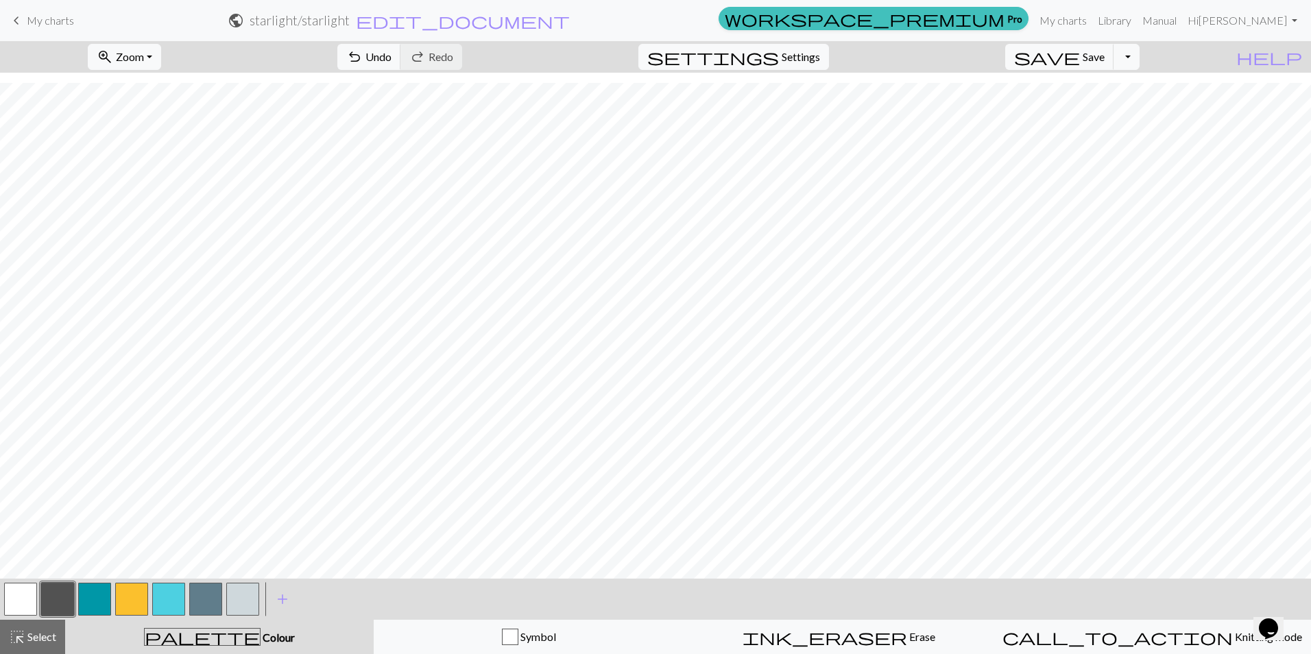
click at [248, 600] on button "button" at bounding box center [242, 599] width 33 height 33
click at [49, 600] on button "button" at bounding box center [57, 599] width 33 height 33
click at [242, 603] on button "button" at bounding box center [242, 599] width 33 height 33
click at [62, 596] on button "button" at bounding box center [57, 599] width 33 height 33
click at [197, 607] on button "button" at bounding box center [205, 599] width 33 height 33
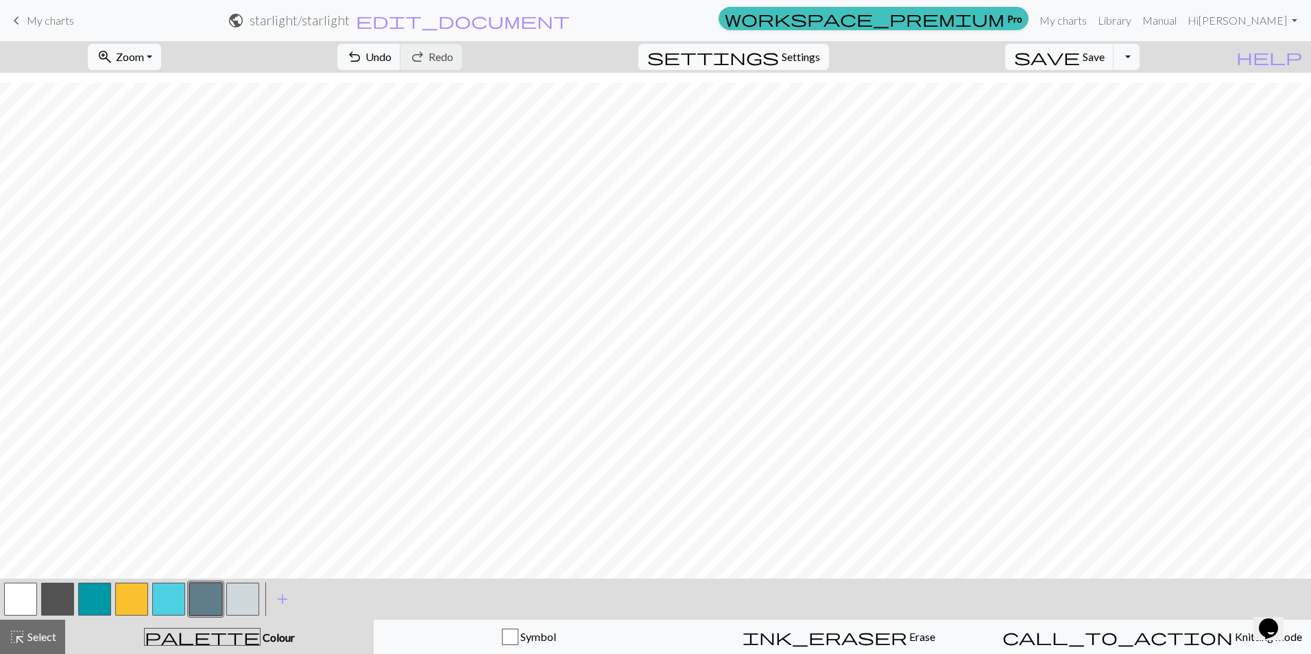
click at [244, 601] on button "button" at bounding box center [242, 599] width 33 height 33
click at [61, 602] on button "button" at bounding box center [57, 599] width 33 height 33
click at [249, 601] on button "button" at bounding box center [242, 599] width 33 height 33
click at [58, 599] on button "button" at bounding box center [57, 599] width 33 height 33
click at [250, 595] on button "button" at bounding box center [242, 599] width 33 height 33
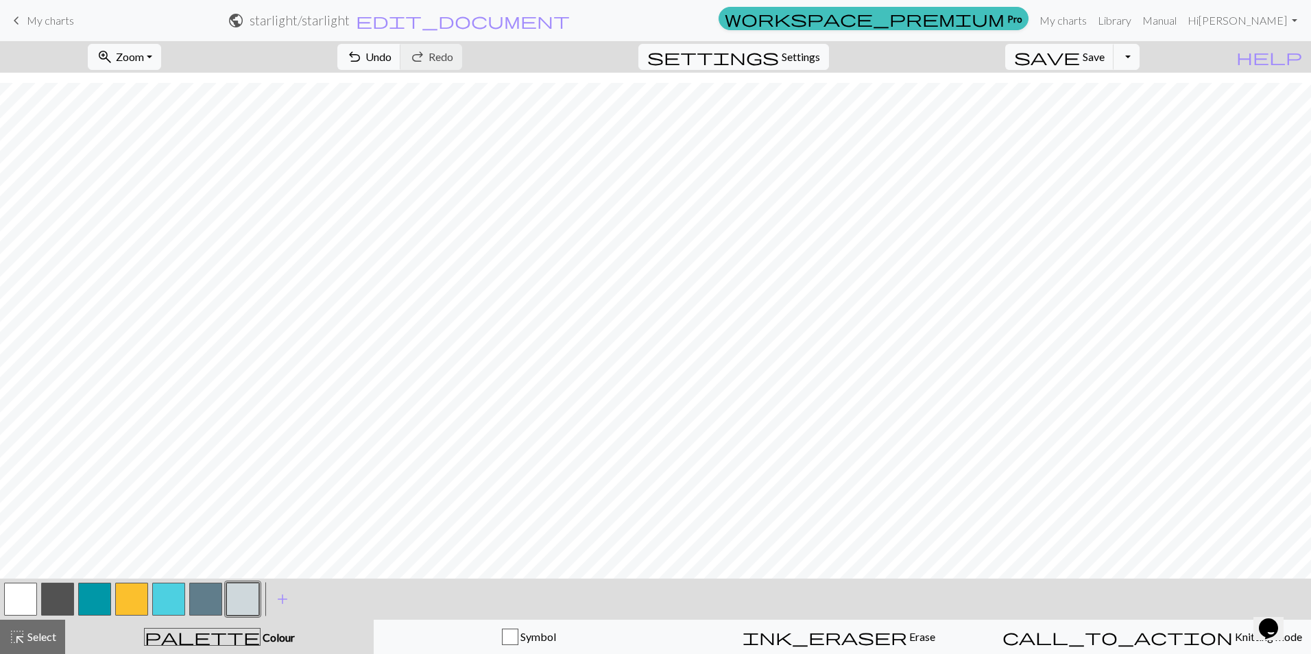
click at [60, 600] on button "button" at bounding box center [57, 599] width 33 height 33
click at [248, 598] on button "button" at bounding box center [242, 599] width 33 height 33
click at [138, 596] on button "button" at bounding box center [131, 599] width 33 height 33
click at [26, 591] on button "button" at bounding box center [20, 599] width 33 height 33
click at [14, 599] on button "button" at bounding box center [20, 599] width 33 height 33
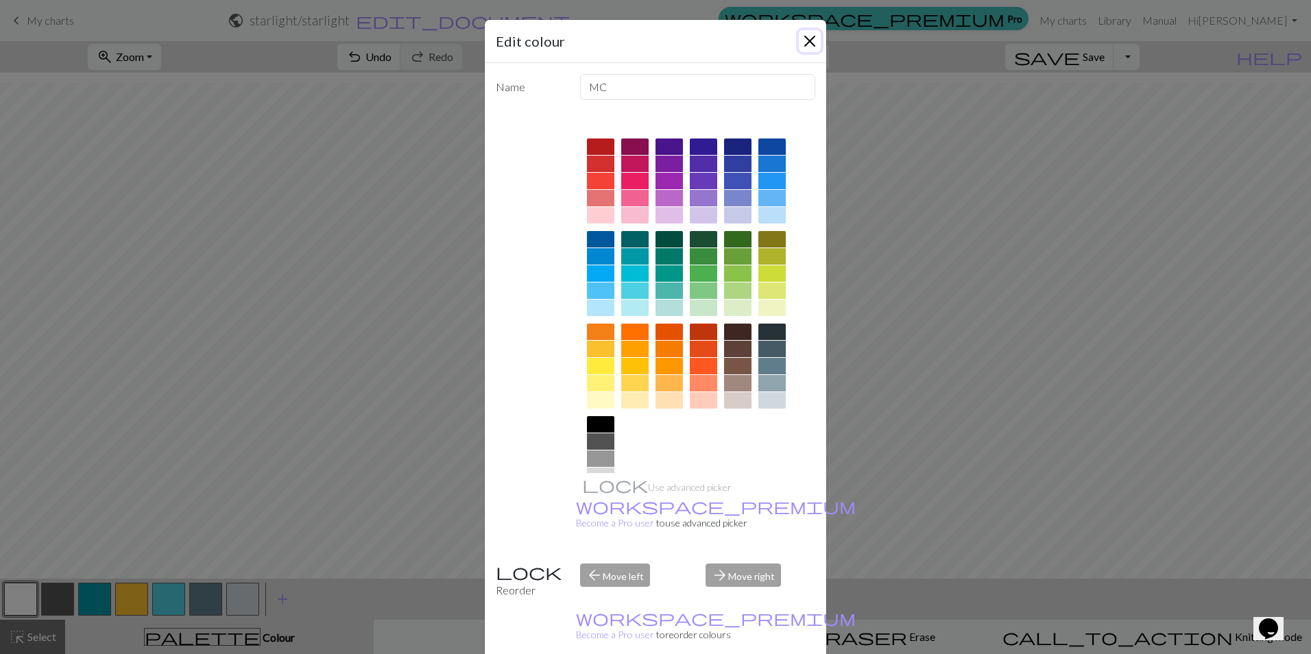
click at [803, 40] on button "Close" at bounding box center [810, 41] width 22 height 22
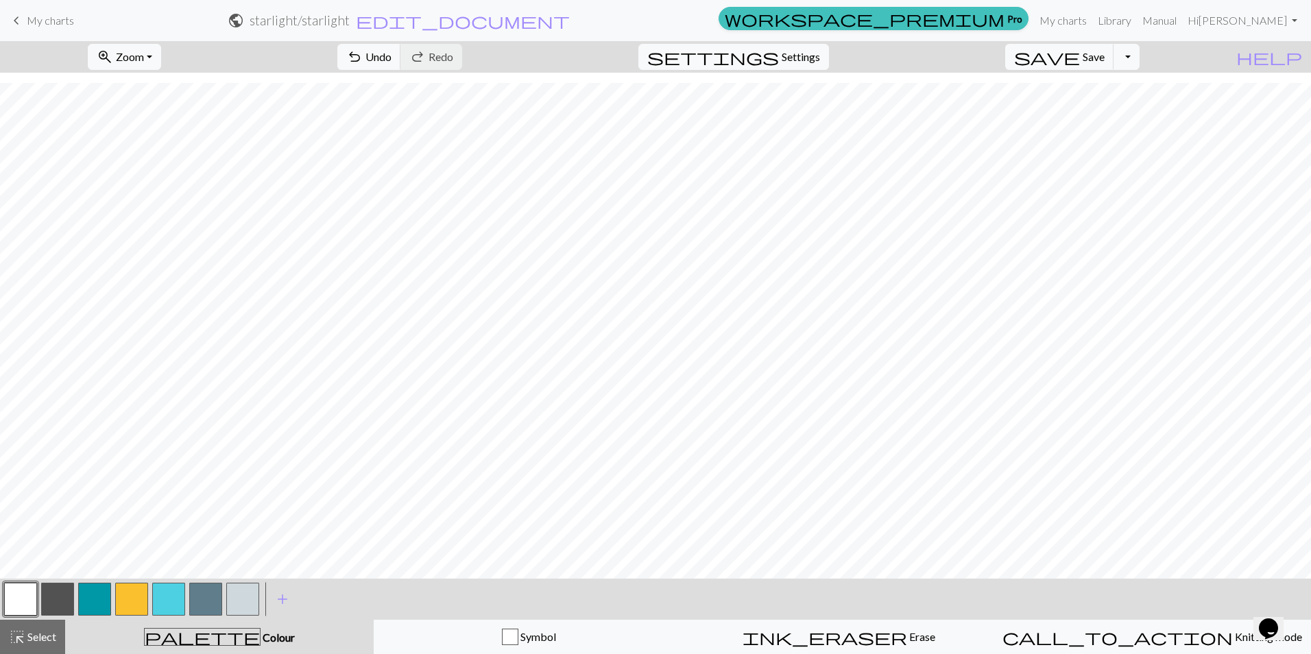
click at [208, 606] on button "button" at bounding box center [205, 599] width 33 height 33
click at [19, 599] on button "button" at bounding box center [20, 599] width 33 height 33
click at [206, 602] on button "button" at bounding box center [205, 599] width 33 height 33
click at [56, 603] on button "button" at bounding box center [57, 599] width 33 height 33
click at [127, 595] on button "button" at bounding box center [131, 599] width 33 height 33
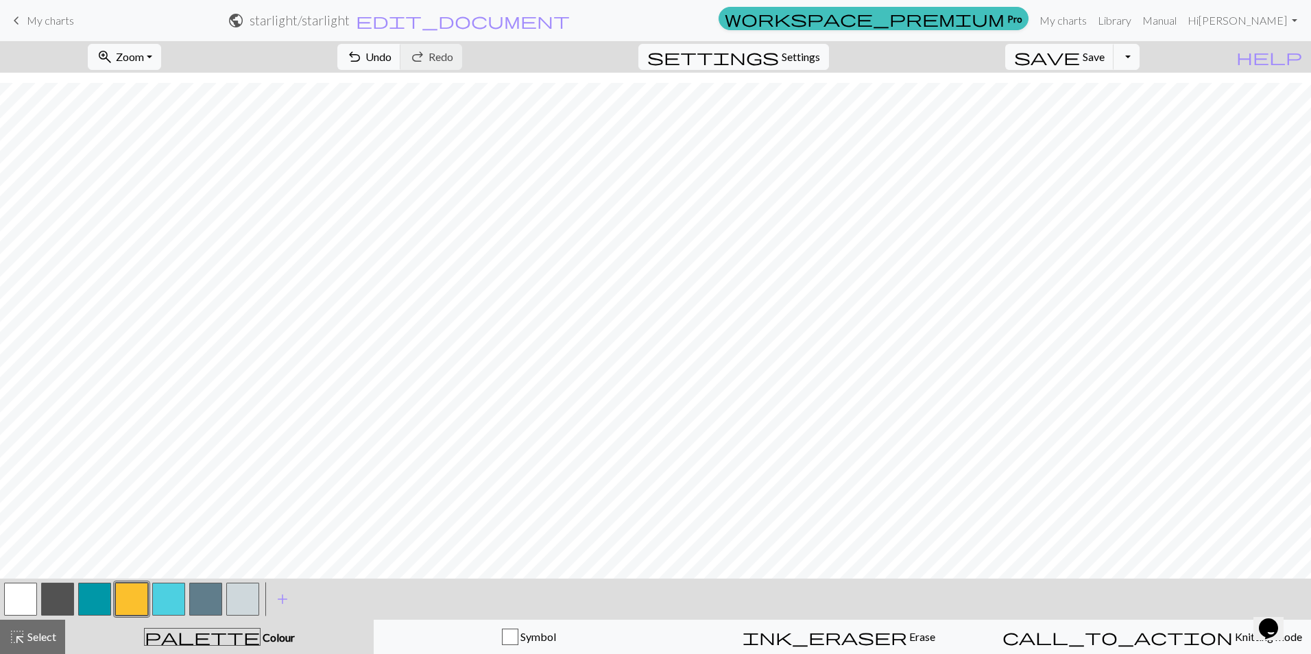
click at [251, 593] on button "button" at bounding box center [242, 599] width 33 height 33
click at [203, 598] on button "button" at bounding box center [205, 599] width 33 height 33
click at [61, 601] on button "button" at bounding box center [57, 599] width 33 height 33
click at [239, 603] on button "button" at bounding box center [242, 599] width 33 height 33
click at [55, 597] on button "button" at bounding box center [57, 599] width 33 height 33
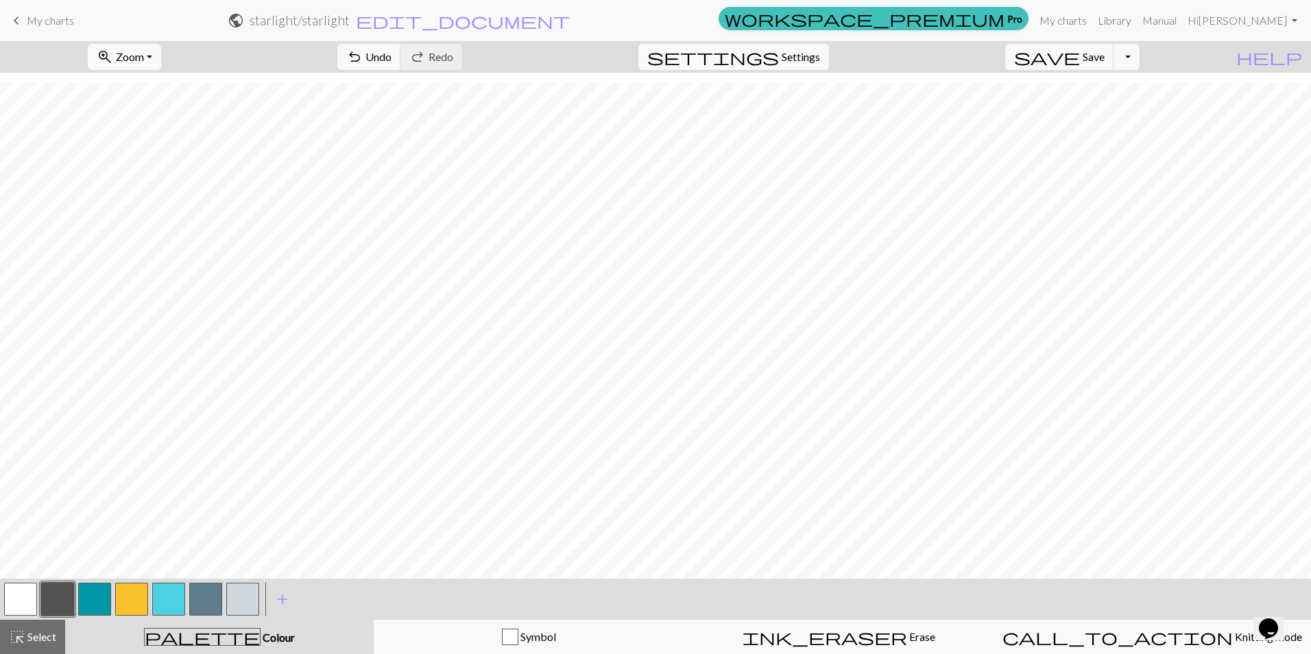
click at [29, 602] on button "button" at bounding box center [20, 599] width 33 height 33
click at [134, 605] on button "button" at bounding box center [131, 599] width 33 height 33
click at [202, 601] on button "button" at bounding box center [205, 599] width 33 height 33
click at [126, 596] on button "button" at bounding box center [131, 599] width 33 height 33
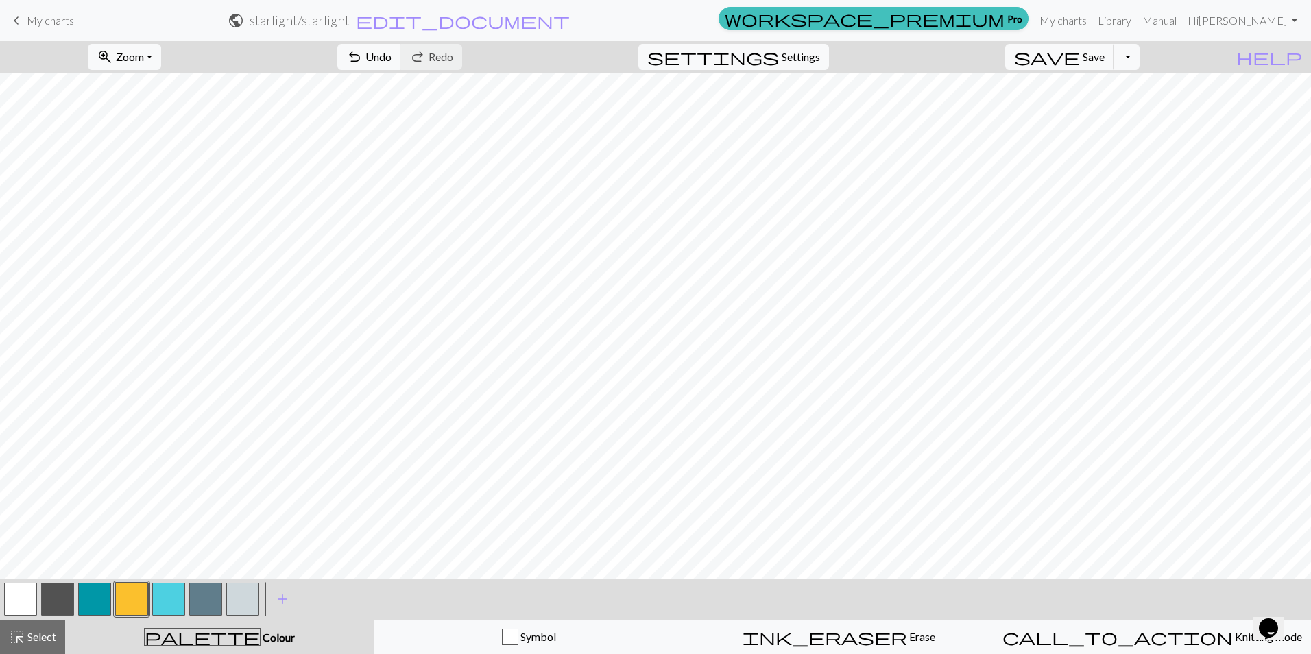
click at [19, 599] on button "button" at bounding box center [20, 599] width 33 height 33
click at [209, 589] on button "button" at bounding box center [205, 599] width 33 height 33
click at [236, 603] on button "button" at bounding box center [242, 599] width 33 height 33
click at [22, 590] on button "button" at bounding box center [20, 599] width 33 height 33
click at [206, 600] on button "button" at bounding box center [205, 599] width 33 height 33
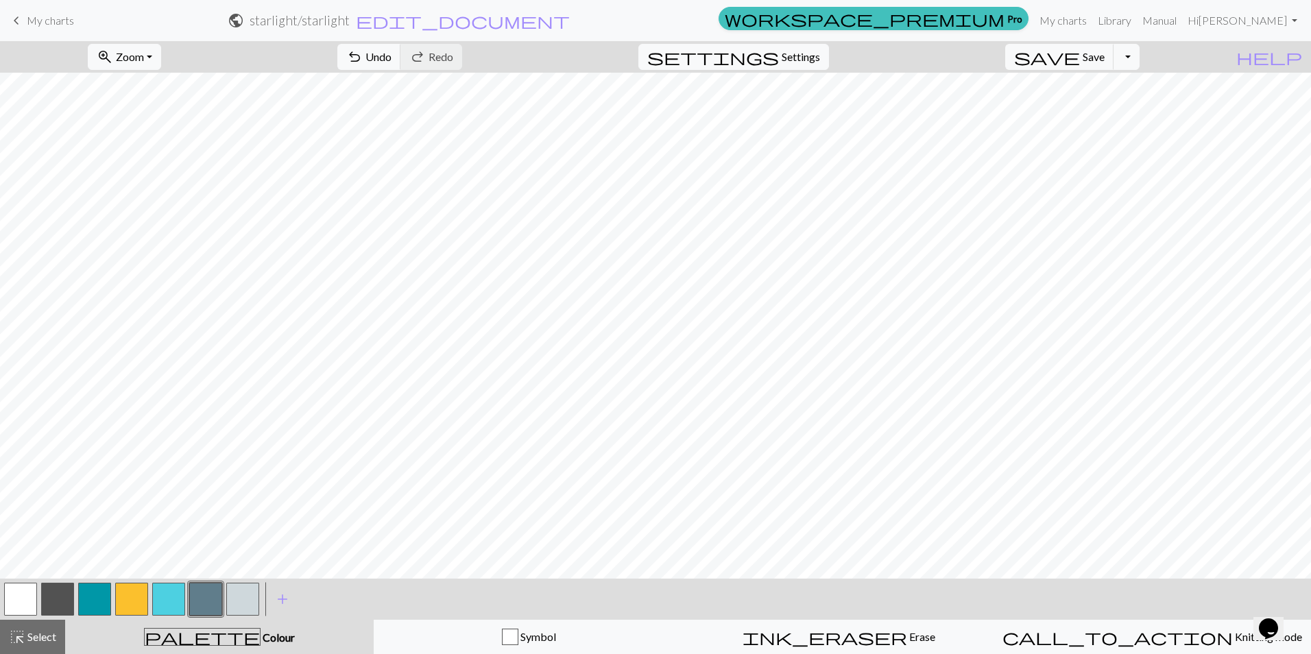
click at [242, 611] on button "button" at bounding box center [242, 599] width 33 height 33
click at [208, 591] on button "button" at bounding box center [205, 599] width 33 height 33
click at [238, 590] on button "button" at bounding box center [242, 599] width 33 height 33
click at [281, 598] on span "add" at bounding box center [282, 599] width 16 height 19
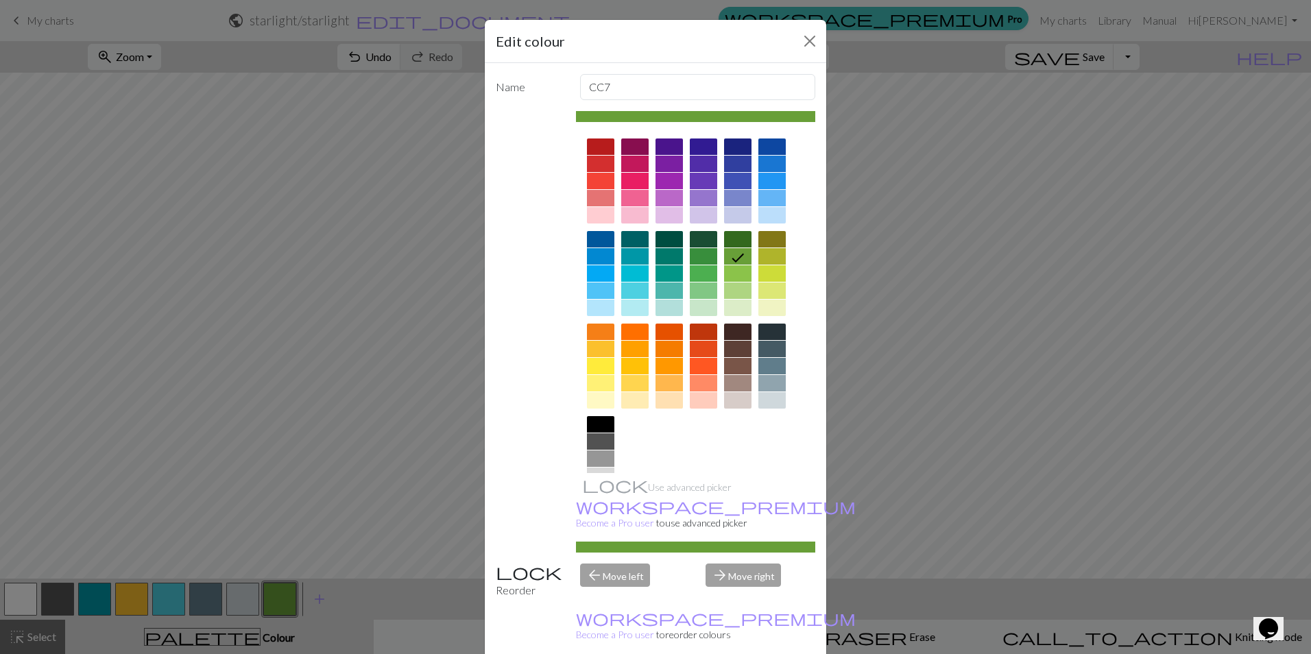
click at [767, 381] on div at bounding box center [771, 383] width 27 height 16
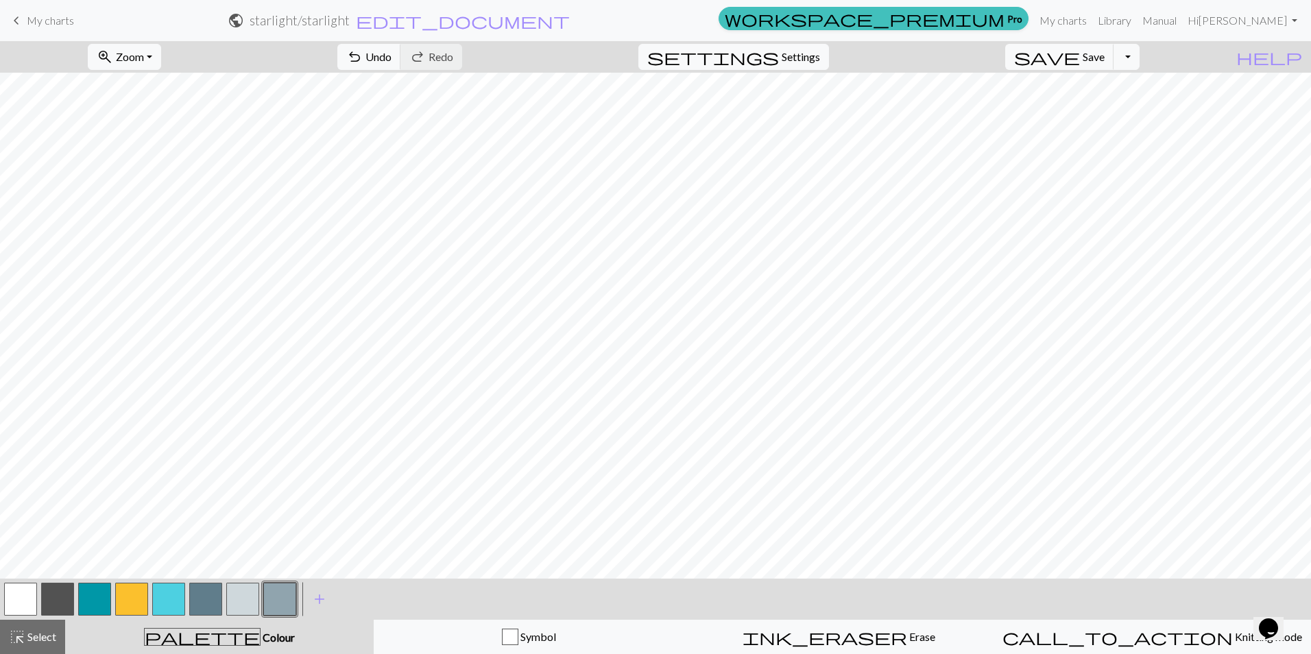
click at [64, 599] on button "button" at bounding box center [57, 599] width 33 height 33
click at [275, 594] on button "button" at bounding box center [279, 599] width 33 height 33
click at [245, 592] on button "button" at bounding box center [242, 599] width 33 height 33
click at [211, 602] on button "button" at bounding box center [205, 599] width 33 height 33
click at [237, 608] on button "button" at bounding box center [242, 599] width 33 height 33
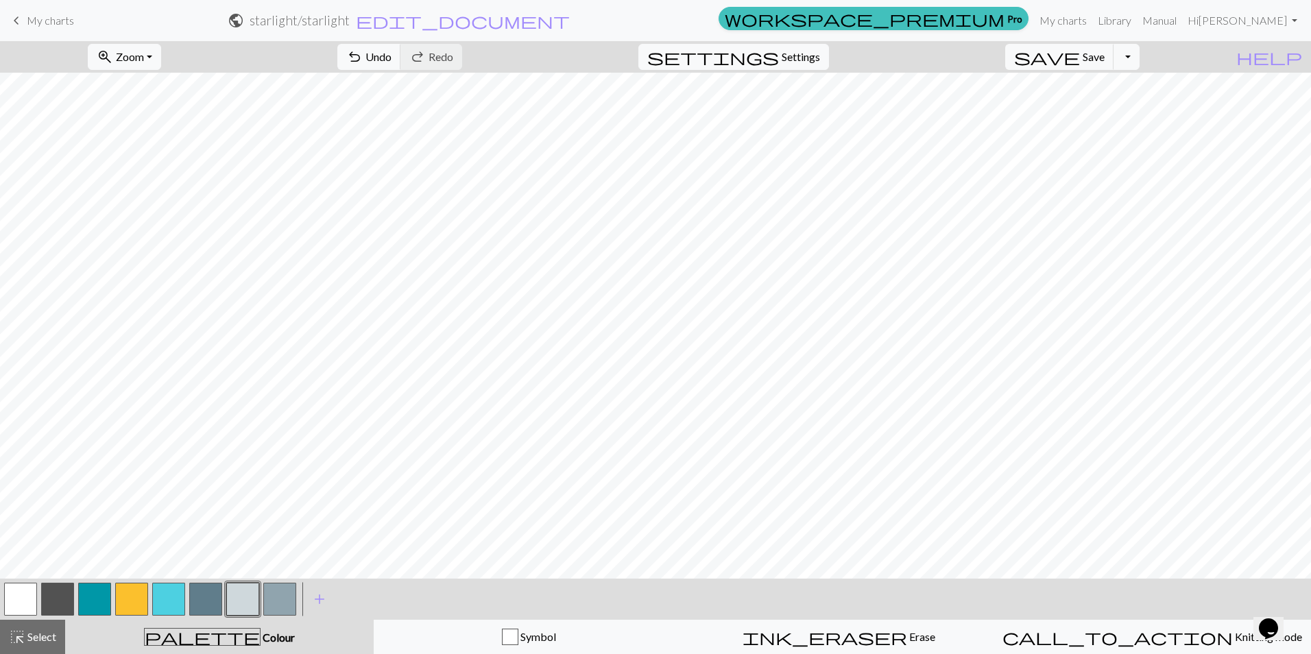
click at [281, 594] on button "button" at bounding box center [279, 599] width 33 height 33
click at [56, 599] on button "button" at bounding box center [57, 599] width 33 height 33
click at [134, 601] on button "button" at bounding box center [131, 599] width 33 height 33
click at [17, 599] on button "button" at bounding box center [20, 599] width 33 height 33
click at [57, 594] on button "button" at bounding box center [57, 599] width 33 height 33
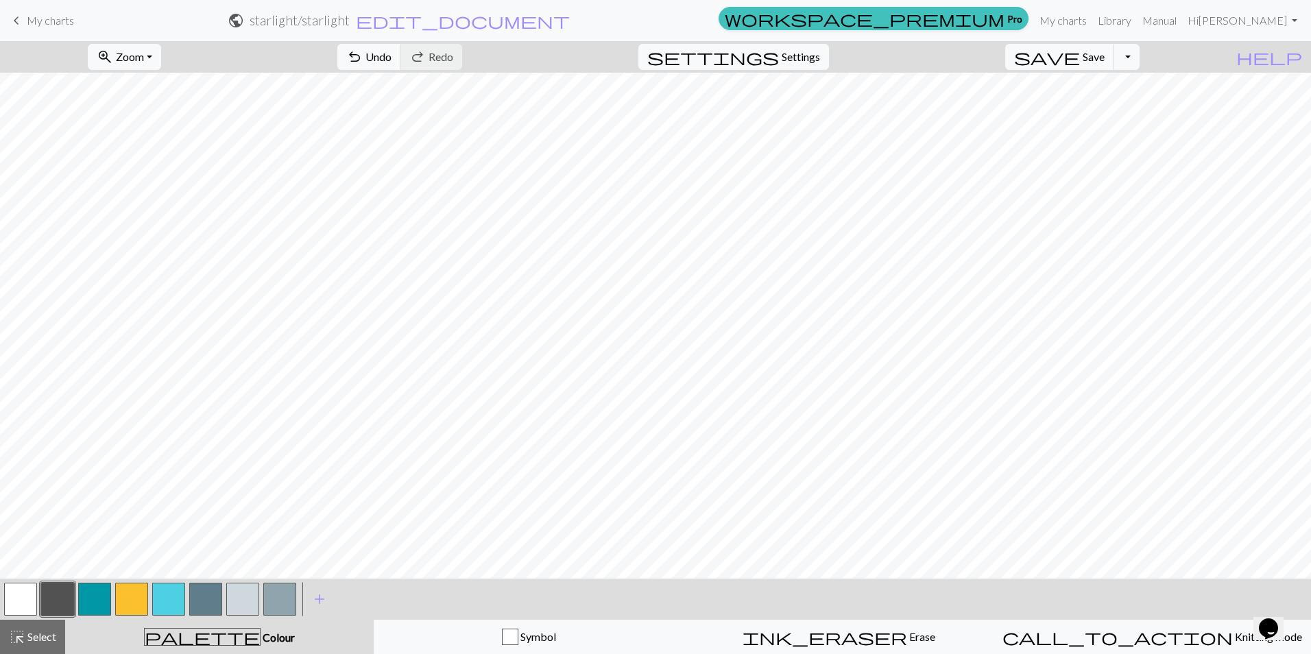
click at [281, 602] on button "button" at bounding box center [279, 599] width 33 height 33
click at [1080, 56] on span "save" at bounding box center [1047, 56] width 66 height 19
click at [206, 603] on button "button" at bounding box center [205, 599] width 33 height 33
click at [286, 599] on button "button" at bounding box center [279, 599] width 33 height 33
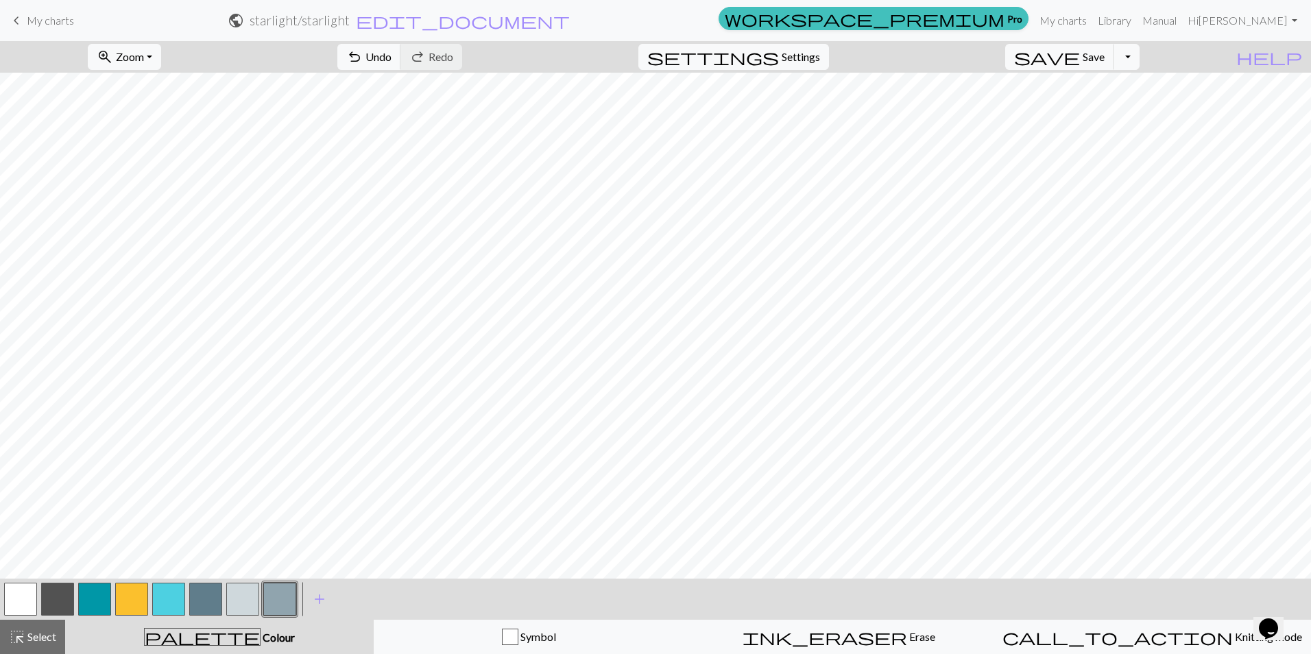
click at [249, 597] on button "button" at bounding box center [242, 599] width 33 height 33
click at [283, 597] on button "button" at bounding box center [279, 599] width 33 height 33
click at [1080, 58] on span "save" at bounding box center [1047, 56] width 66 height 19
click at [1140, 58] on button "Toggle Dropdown" at bounding box center [1127, 57] width 26 height 26
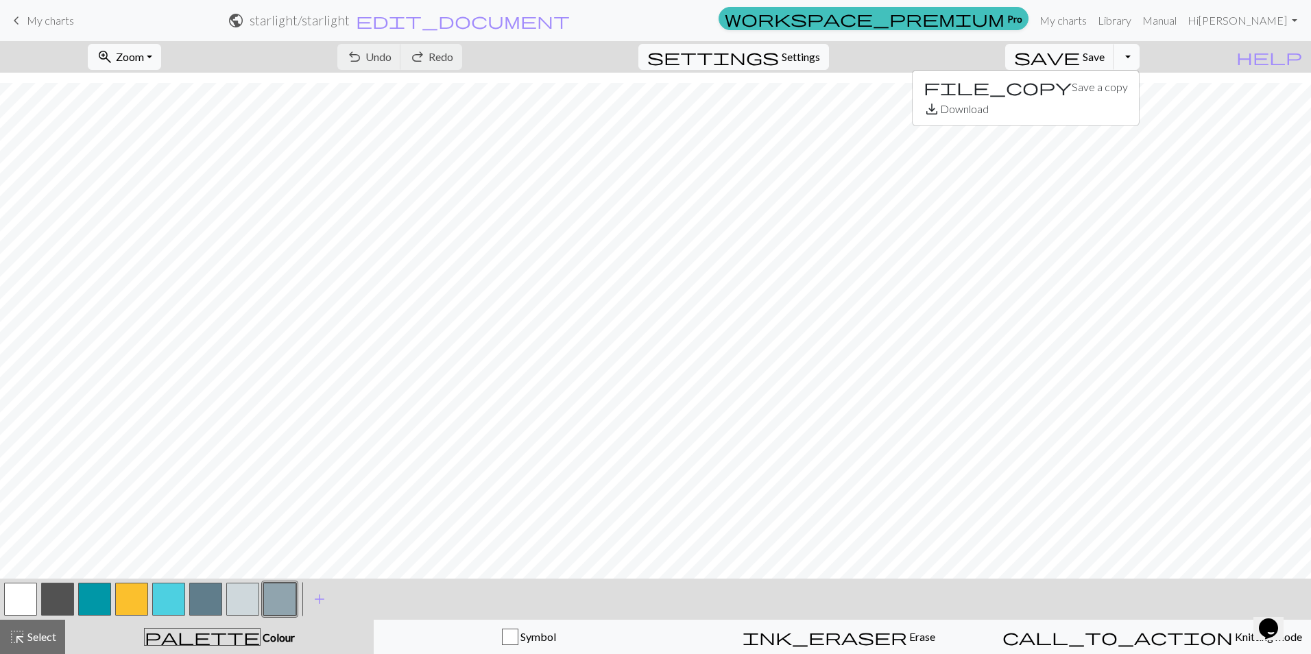
click at [1140, 58] on button "Toggle Dropdown" at bounding box center [1127, 57] width 26 height 26
click at [801, 55] on span "Settings" at bounding box center [801, 57] width 38 height 16
select select "aran"
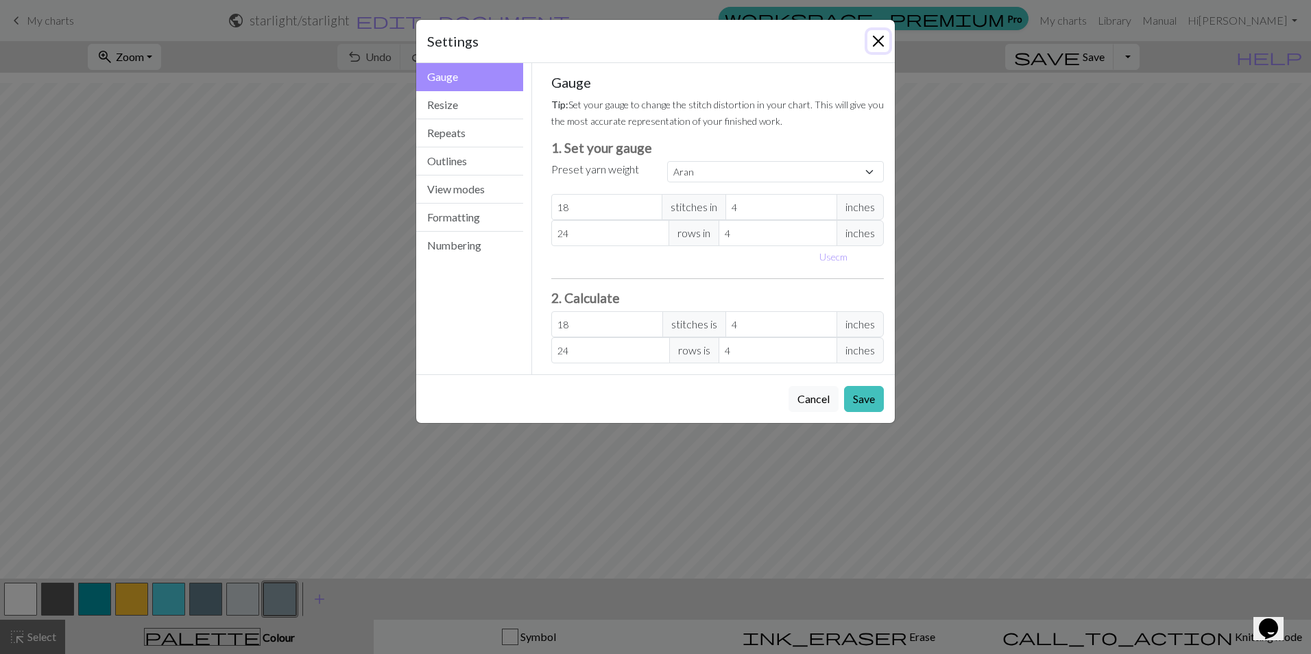
click at [883, 43] on button "Close" at bounding box center [878, 41] width 22 height 22
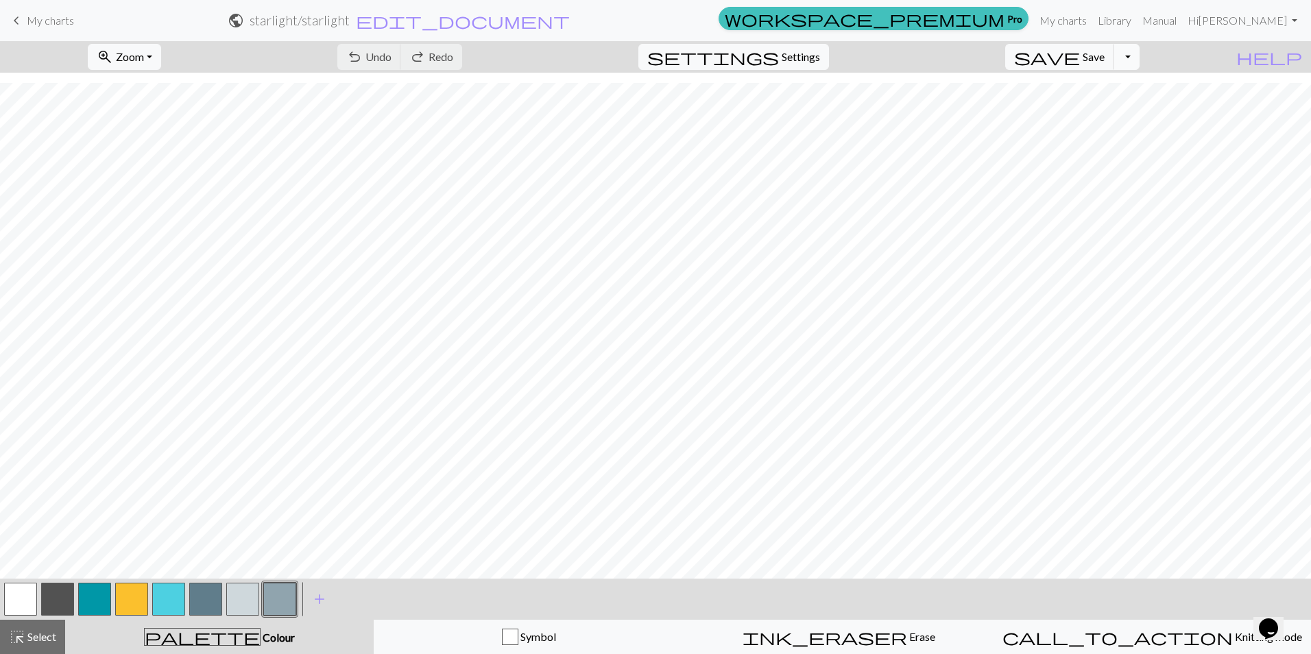
click at [1140, 58] on button "Toggle Dropdown" at bounding box center [1127, 57] width 26 height 26
click at [1129, 107] on button "save_alt Download" at bounding box center [1026, 109] width 226 height 22
click at [614, 45] on button "Download" at bounding box center [622, 45] width 67 height 26
